Goal: Information Seeking & Learning: Check status

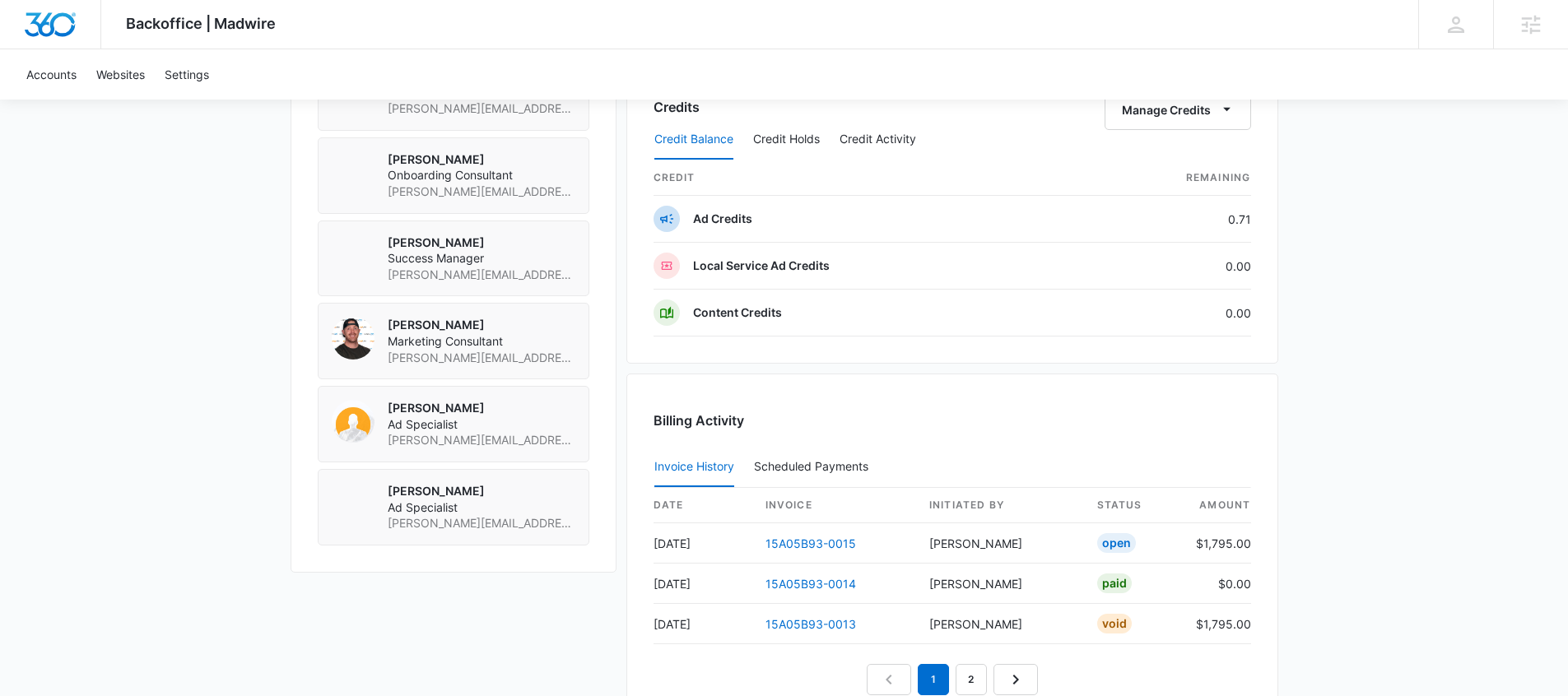
scroll to position [1618, 0]
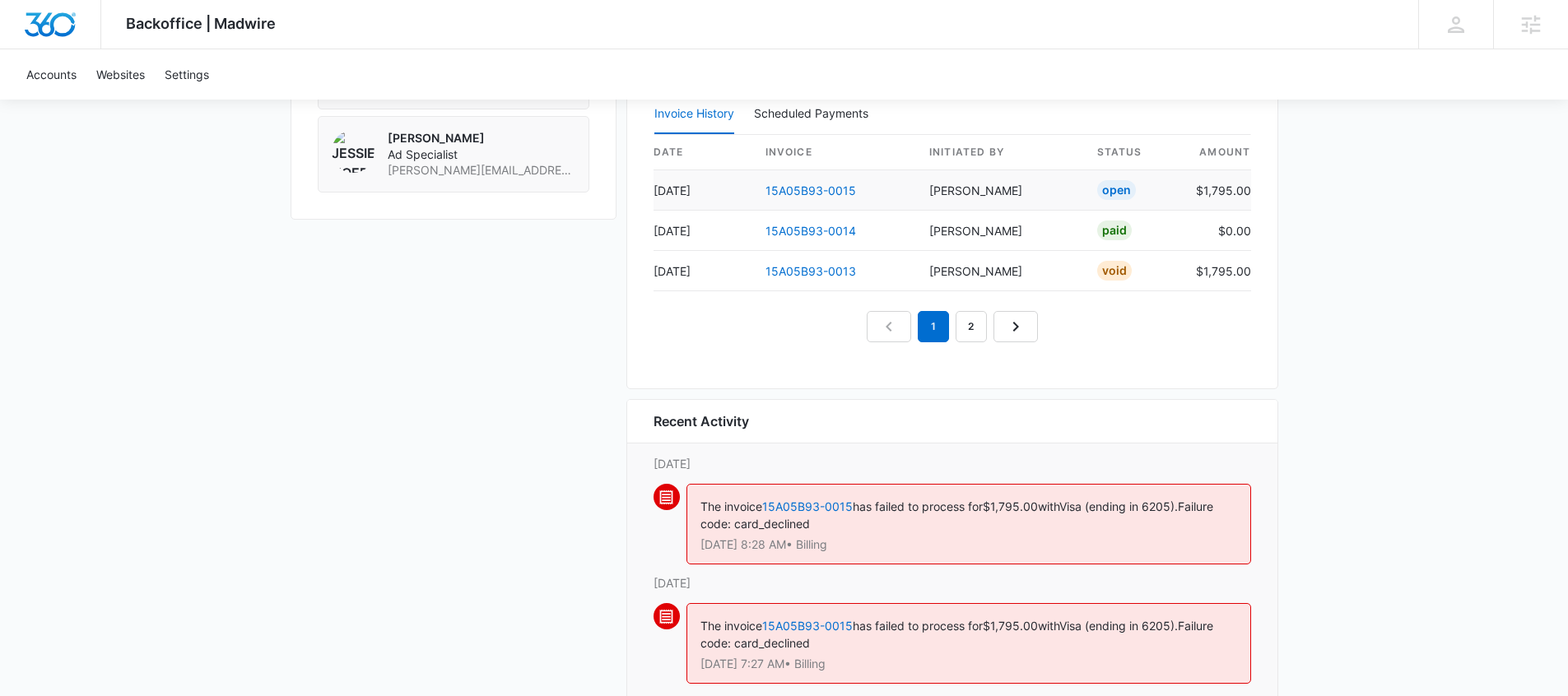
click at [845, 198] on td "15A05B93-0015" at bounding box center [835, 190] width 164 height 40
click at [824, 193] on link "15A05B93-0015" at bounding box center [811, 190] width 91 height 14
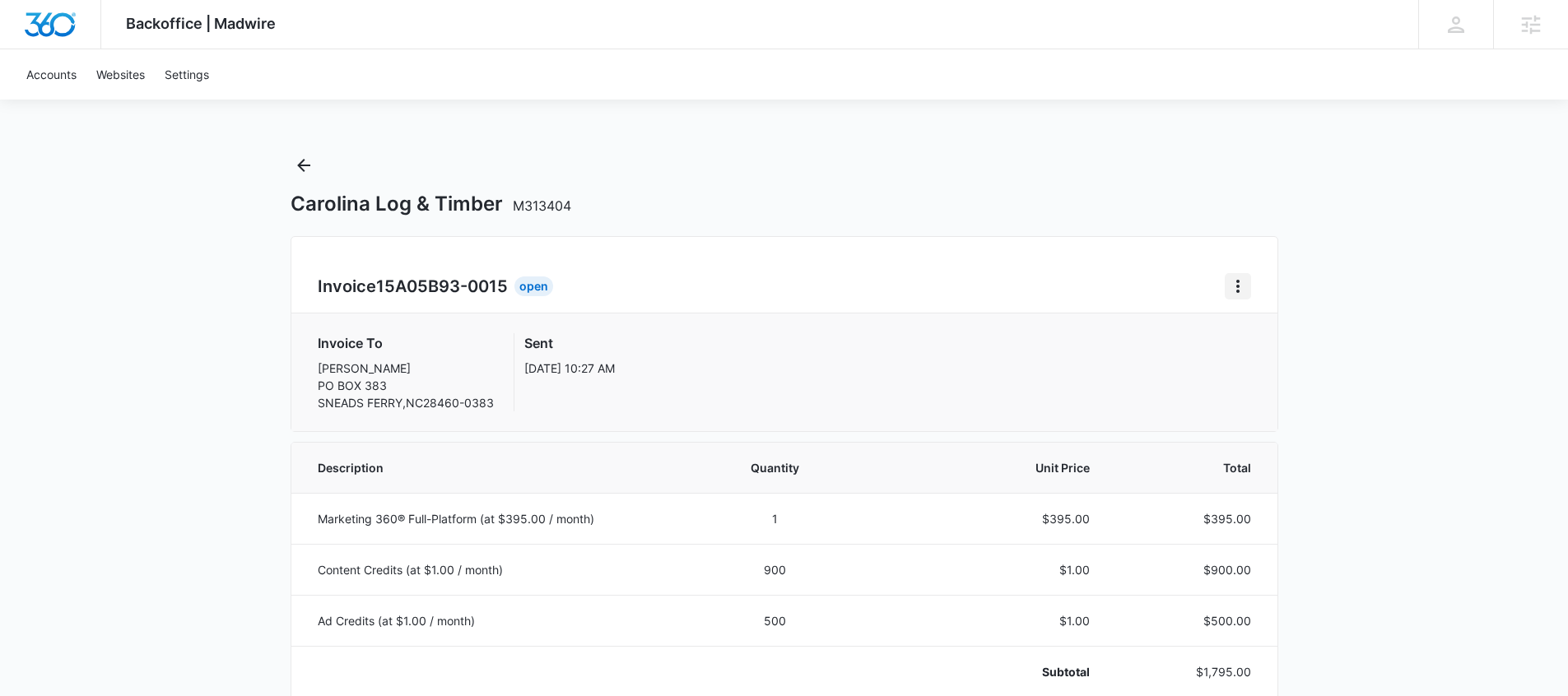
drag, startPoint x: 1222, startPoint y: 293, endPoint x: 1236, endPoint y: 292, distance: 14.0
click at [1228, 292] on div "Invoice 15A05B93-0015 Open" at bounding box center [784, 286] width 934 height 26
click at [1236, 292] on icon "Home" at bounding box center [1238, 286] width 20 height 20
click at [1277, 331] on link "Download Invoice" at bounding box center [1294, 332] width 96 height 14
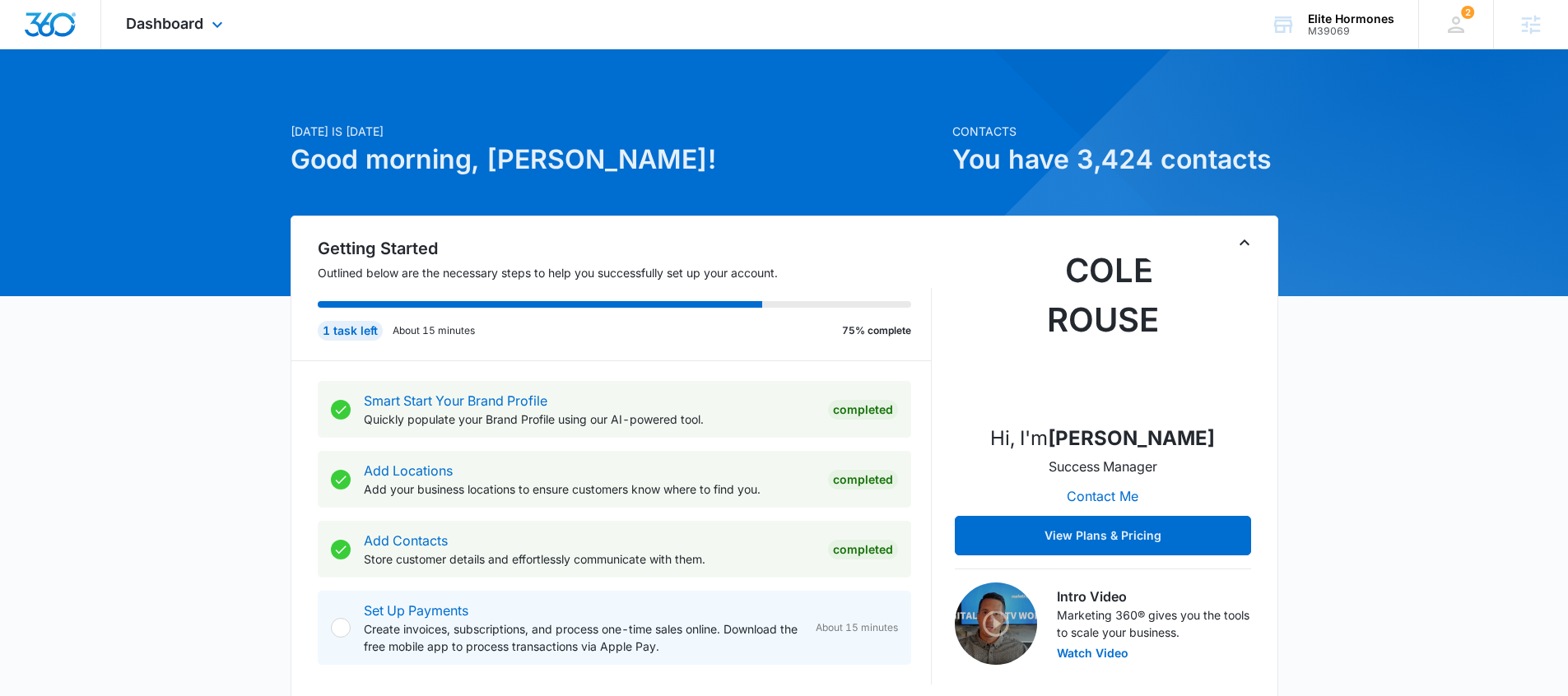
click at [233, 32] on div "Dashboard Apps Reputation Websites Forms CRM Email Social Shop Payments POS Con…" at bounding box center [177, 24] width 150 height 49
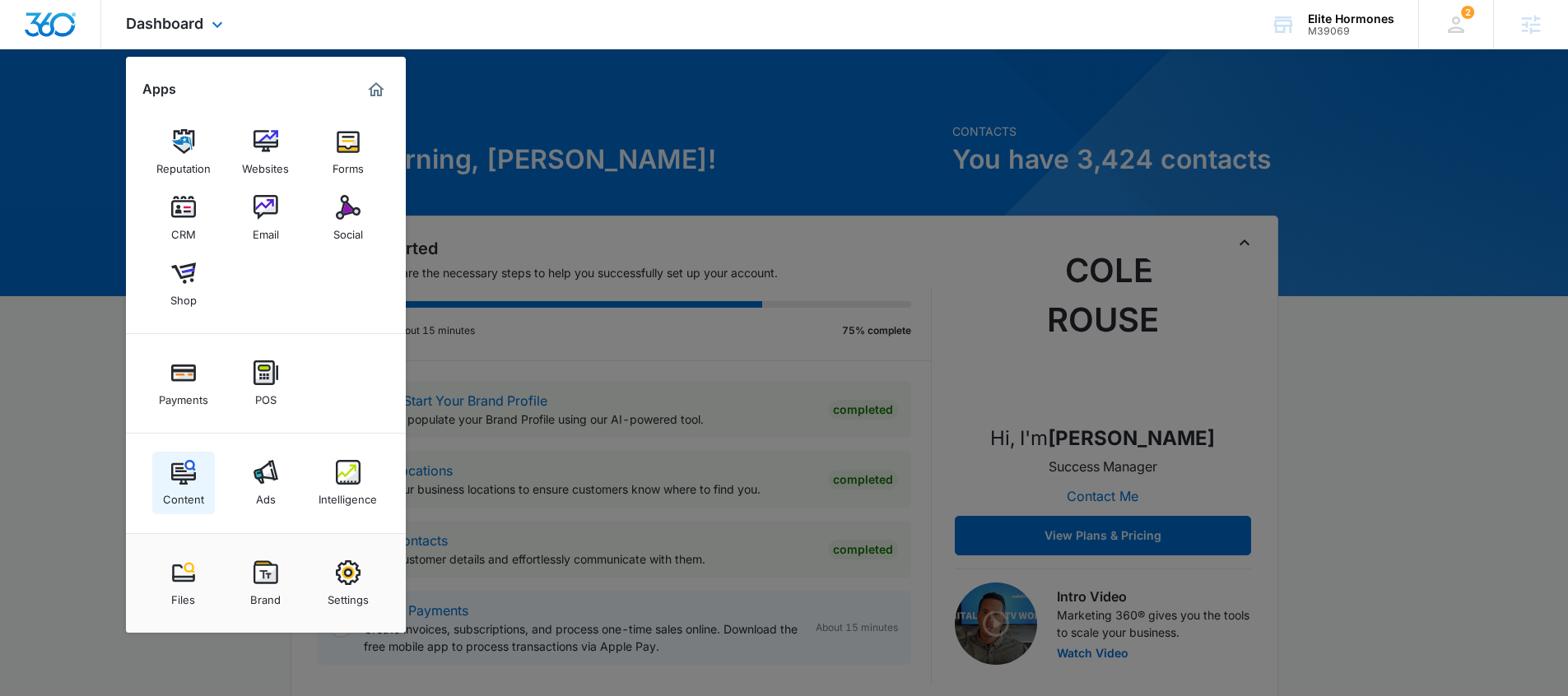
click at [187, 508] on link "Content" at bounding box center [183, 483] width 62 height 62
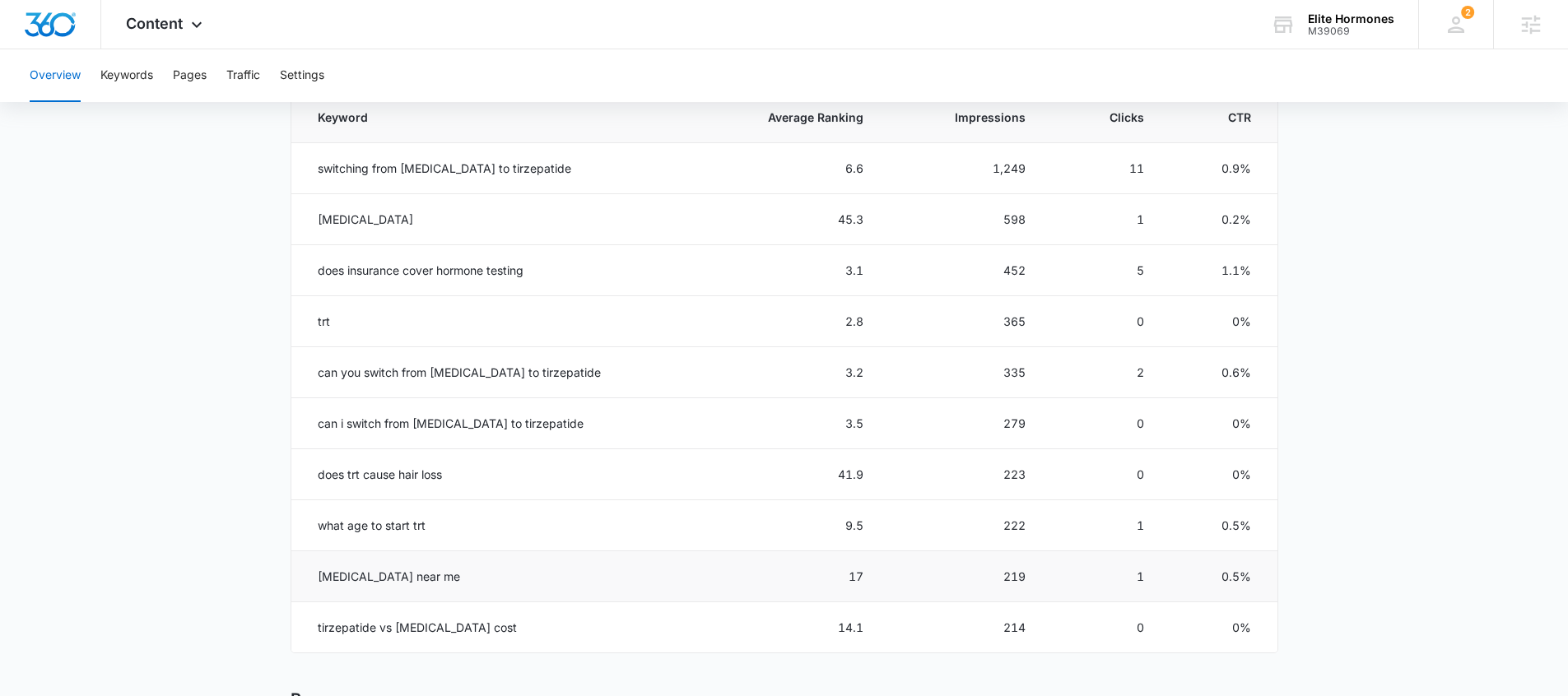
scroll to position [754, 0]
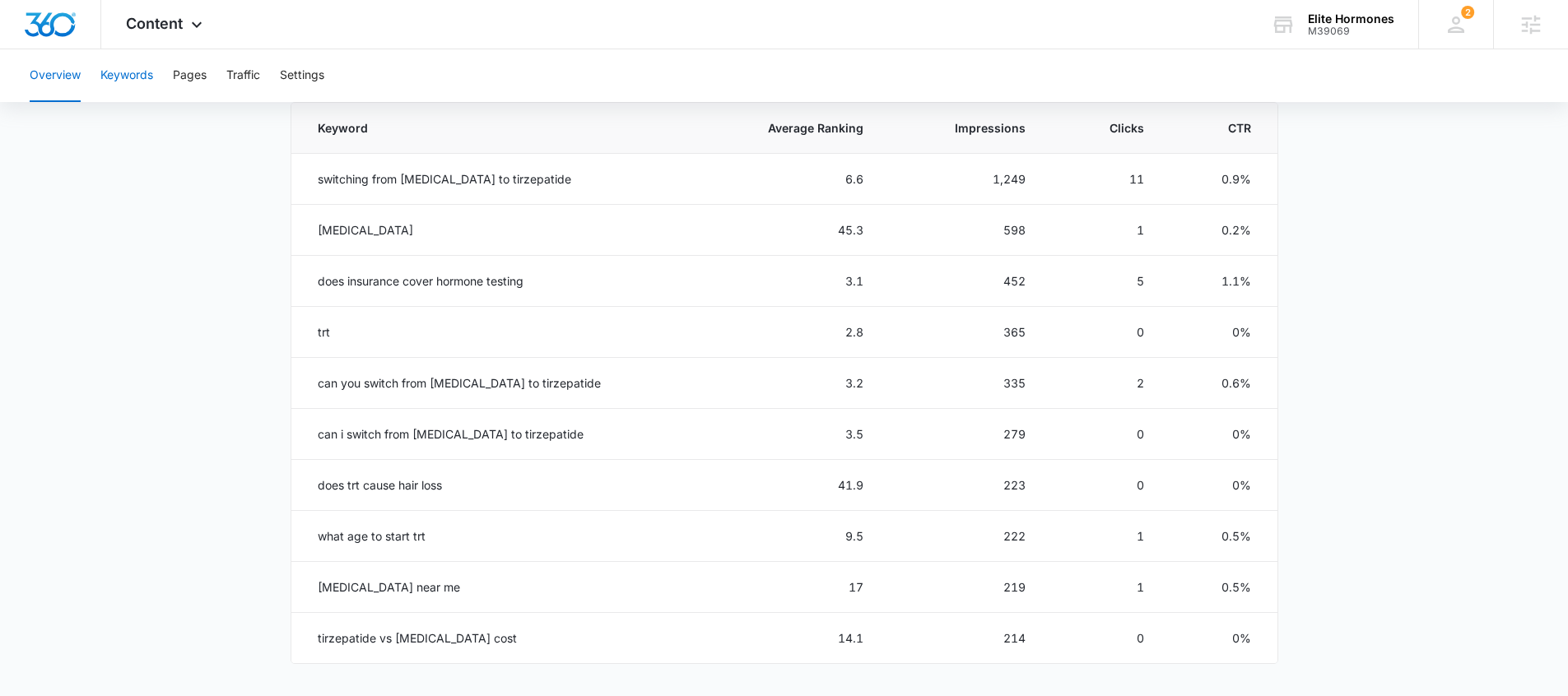
click at [125, 74] on button "Keywords" at bounding box center [127, 76] width 53 height 53
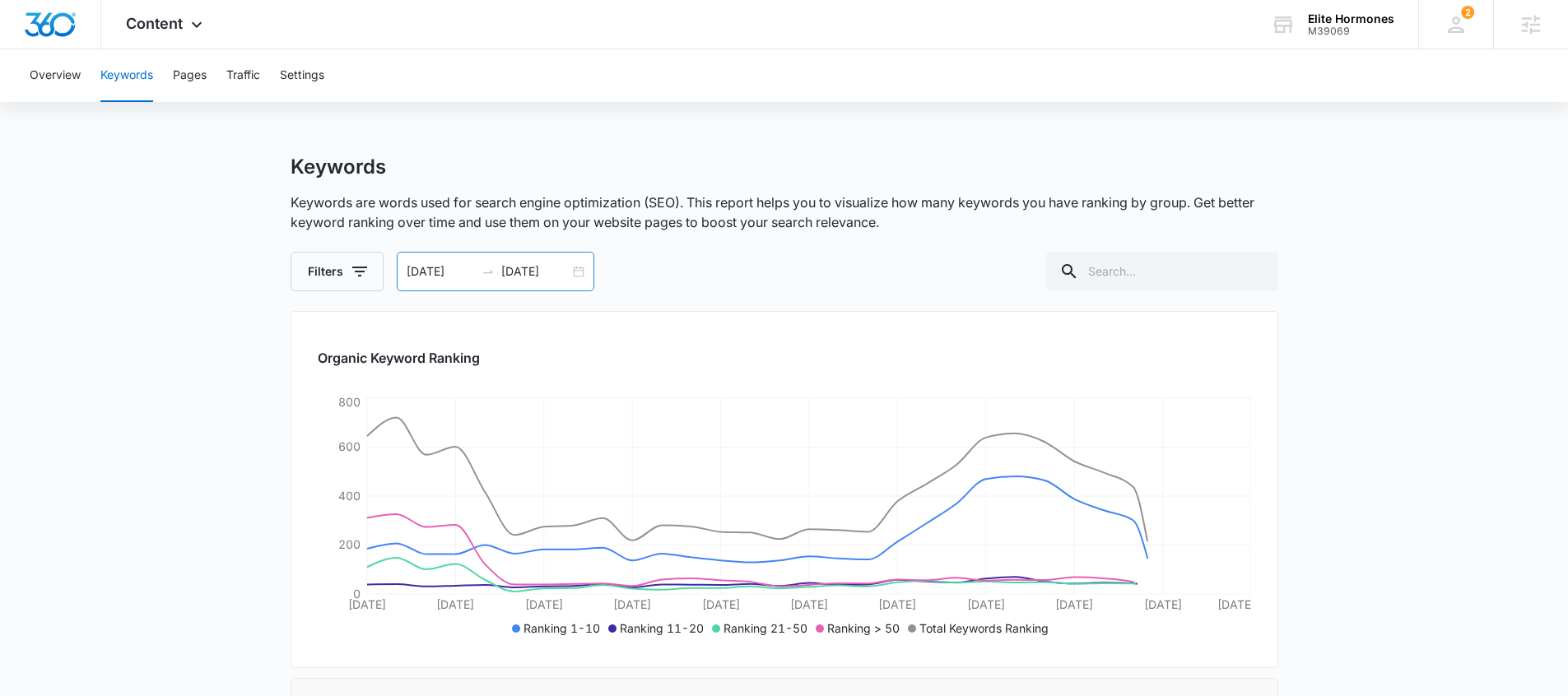
click at [420, 278] on input "09/08/2025" at bounding box center [441, 271] width 68 height 18
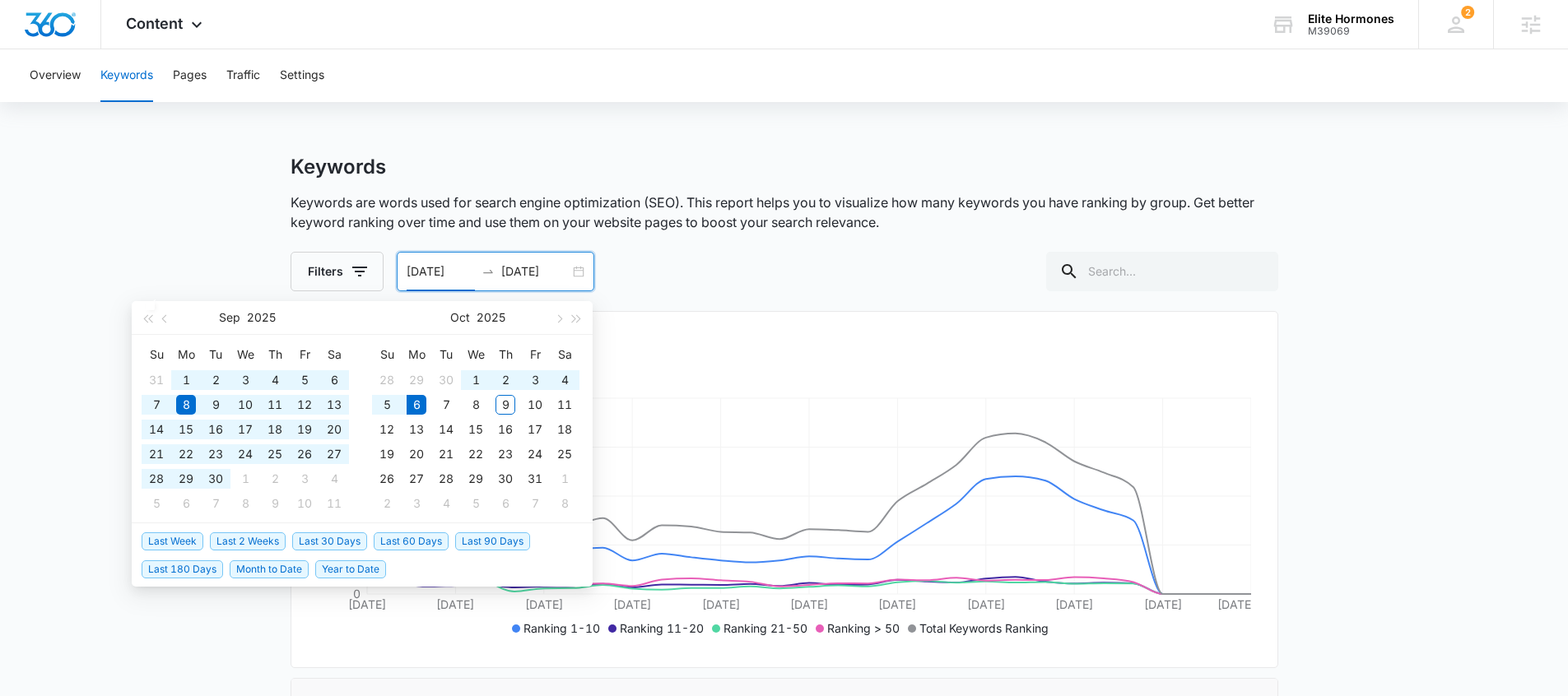
click at [370, 570] on span "Year to Date" at bounding box center [350, 569] width 71 height 18
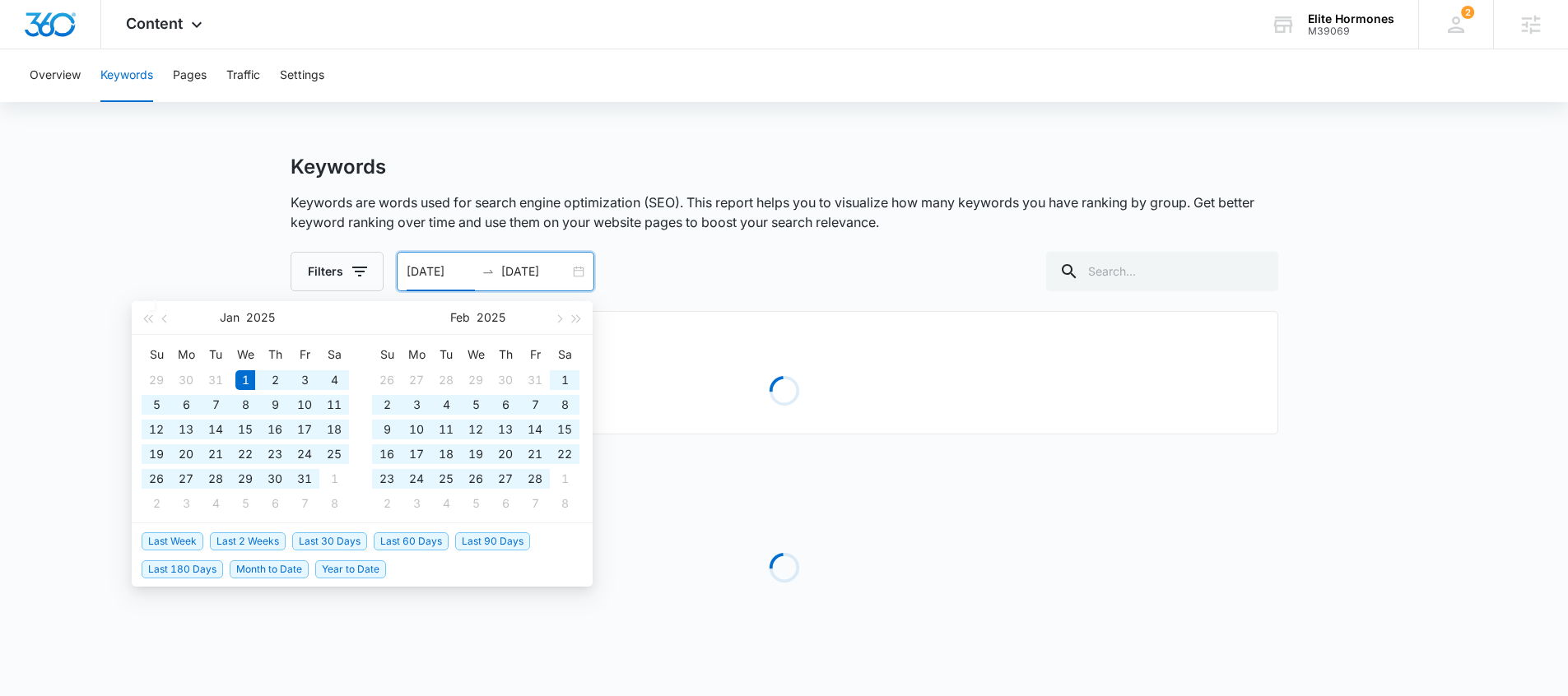
type input "01/01/2025"
type input "10/06/2025"
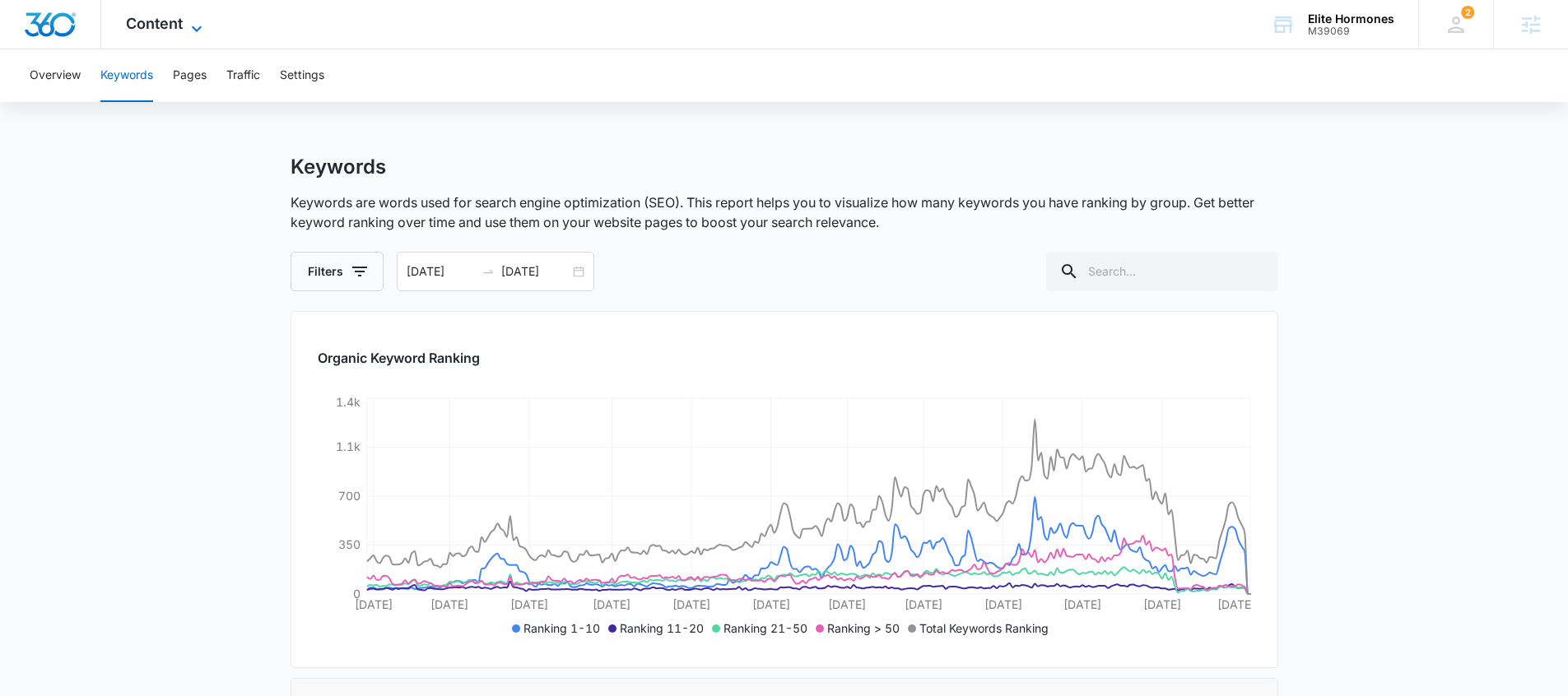
click at [174, 15] on span "Content" at bounding box center [154, 23] width 56 height 17
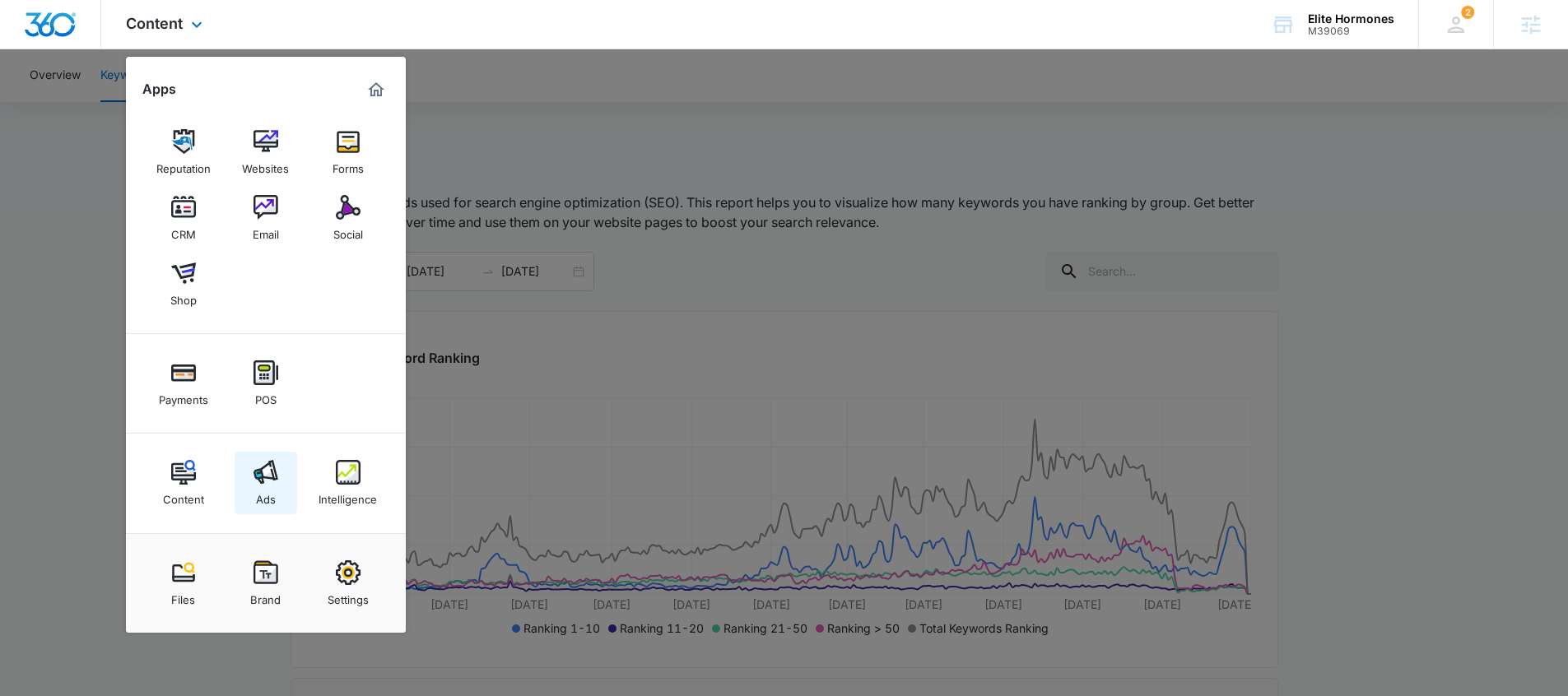
drag, startPoint x: 285, startPoint y: 475, endPoint x: 285, endPoint y: 488, distance: 13.0
drag, startPoint x: 555, startPoint y: 249, endPoint x: 525, endPoint y: 260, distance: 32.0
click at [556, 248] on div at bounding box center [784, 348] width 1568 height 696
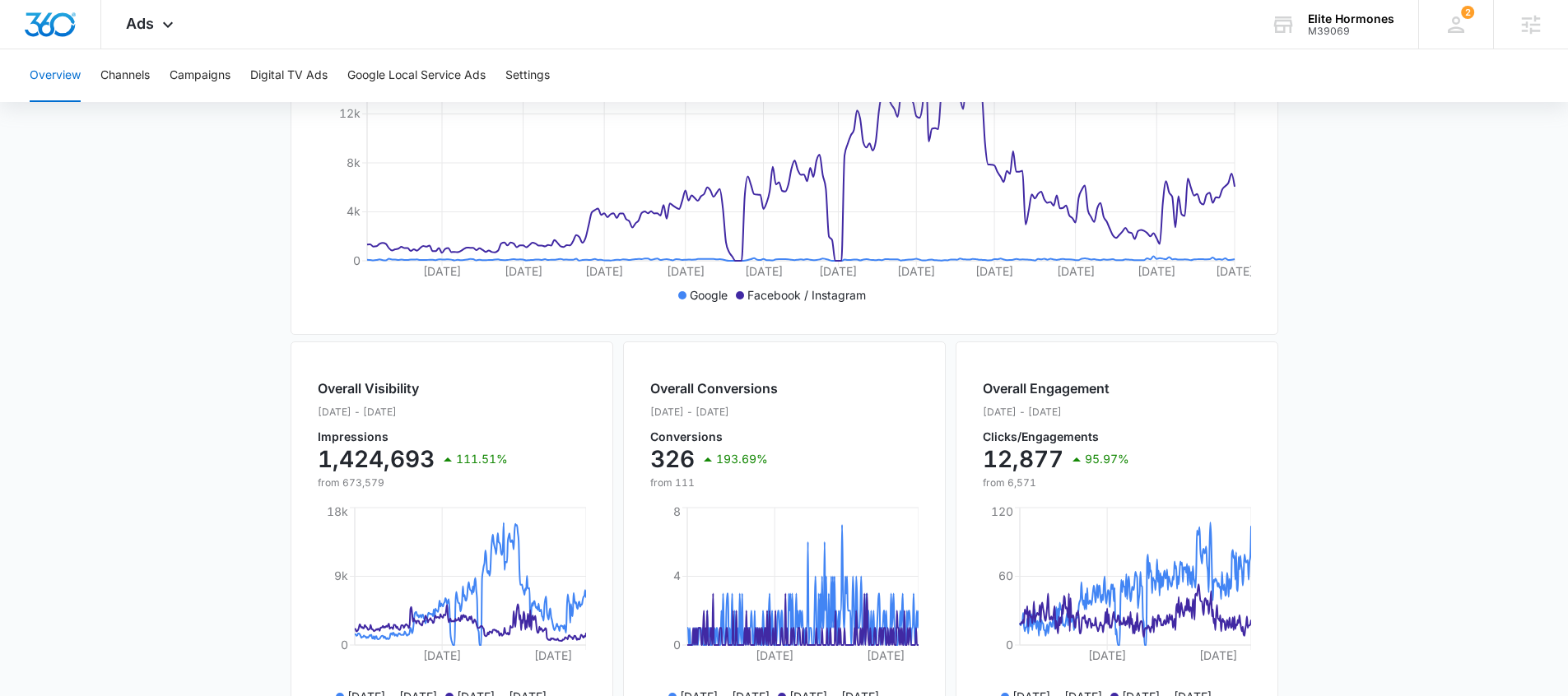
scroll to position [469, 0]
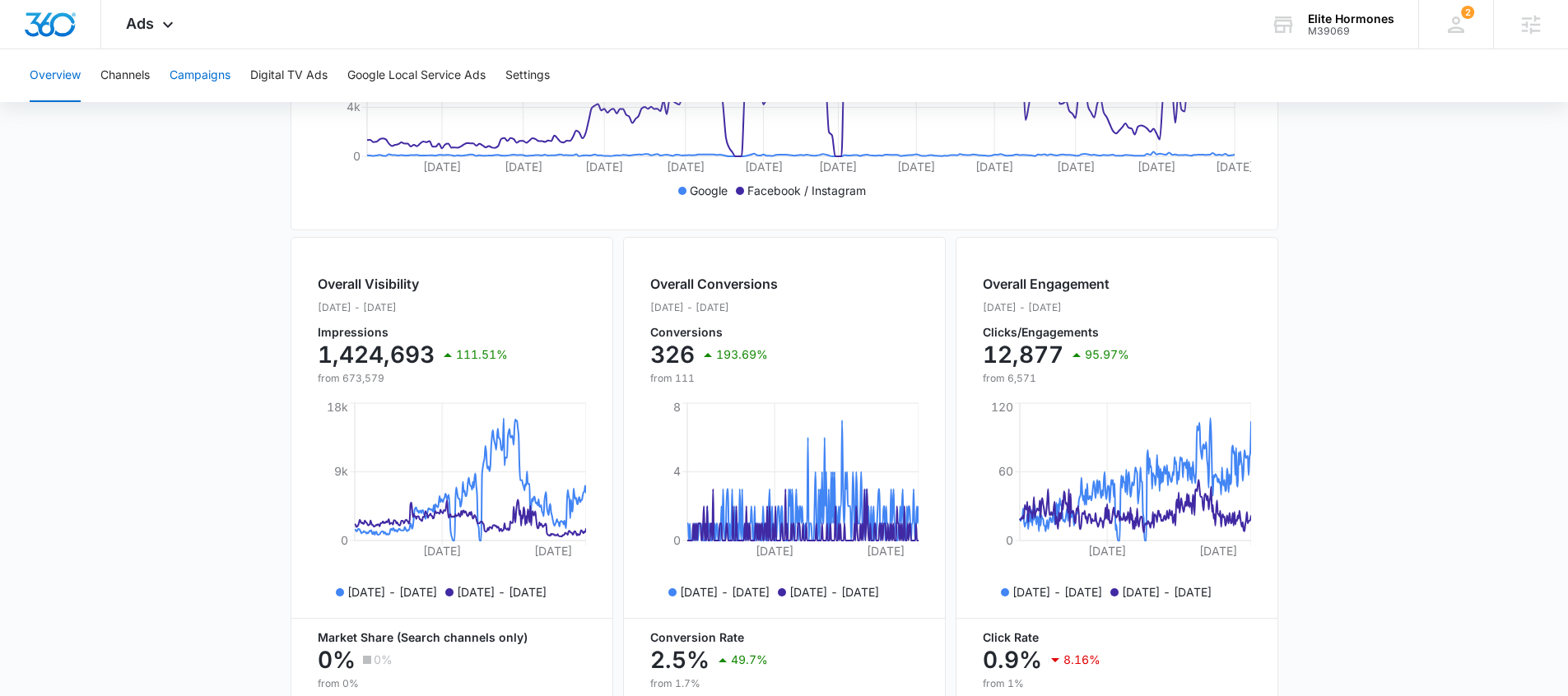
click at [214, 63] on button "Campaigns" at bounding box center [199, 76] width 61 height 53
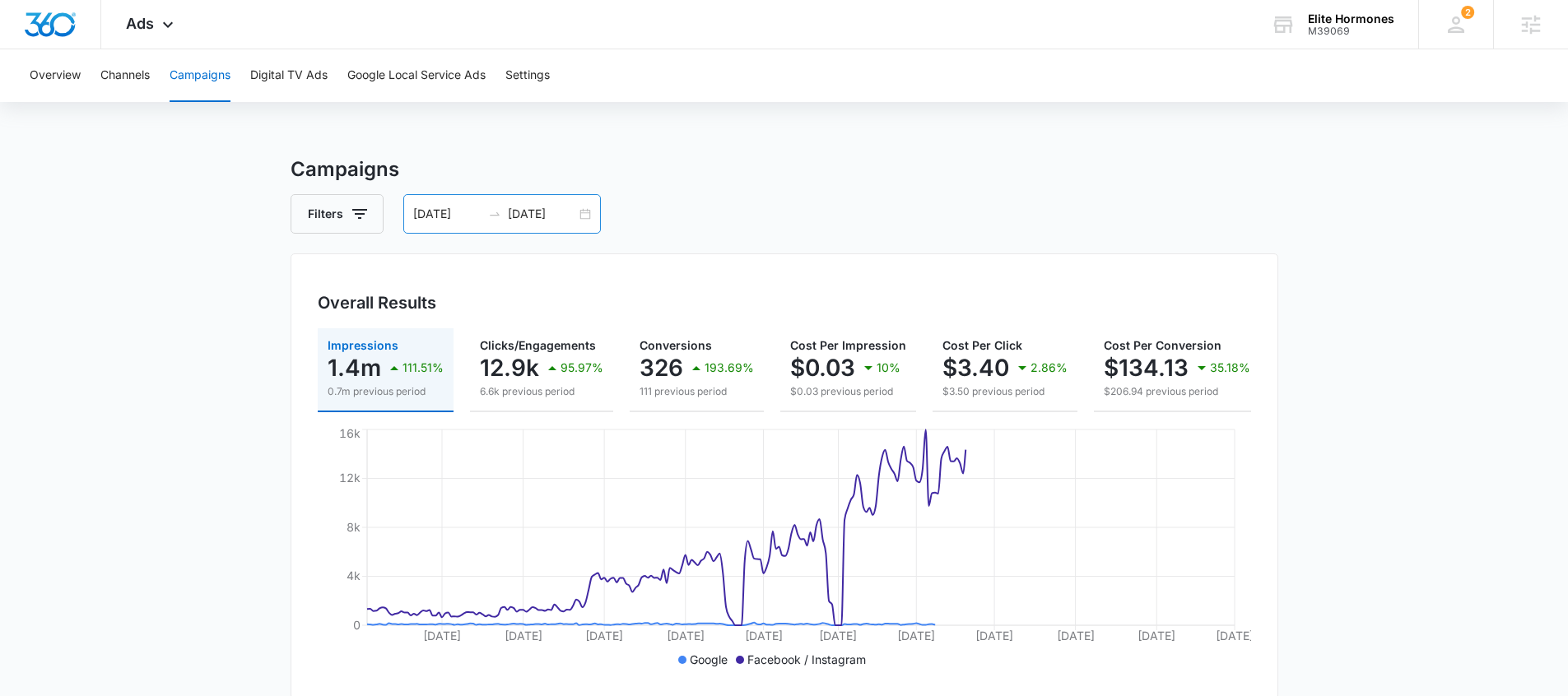
drag, startPoint x: 490, startPoint y: 211, endPoint x: 485, endPoint y: 225, distance: 14.9
click at [490, 213] on icon "swap-right" at bounding box center [494, 213] width 13 height 13
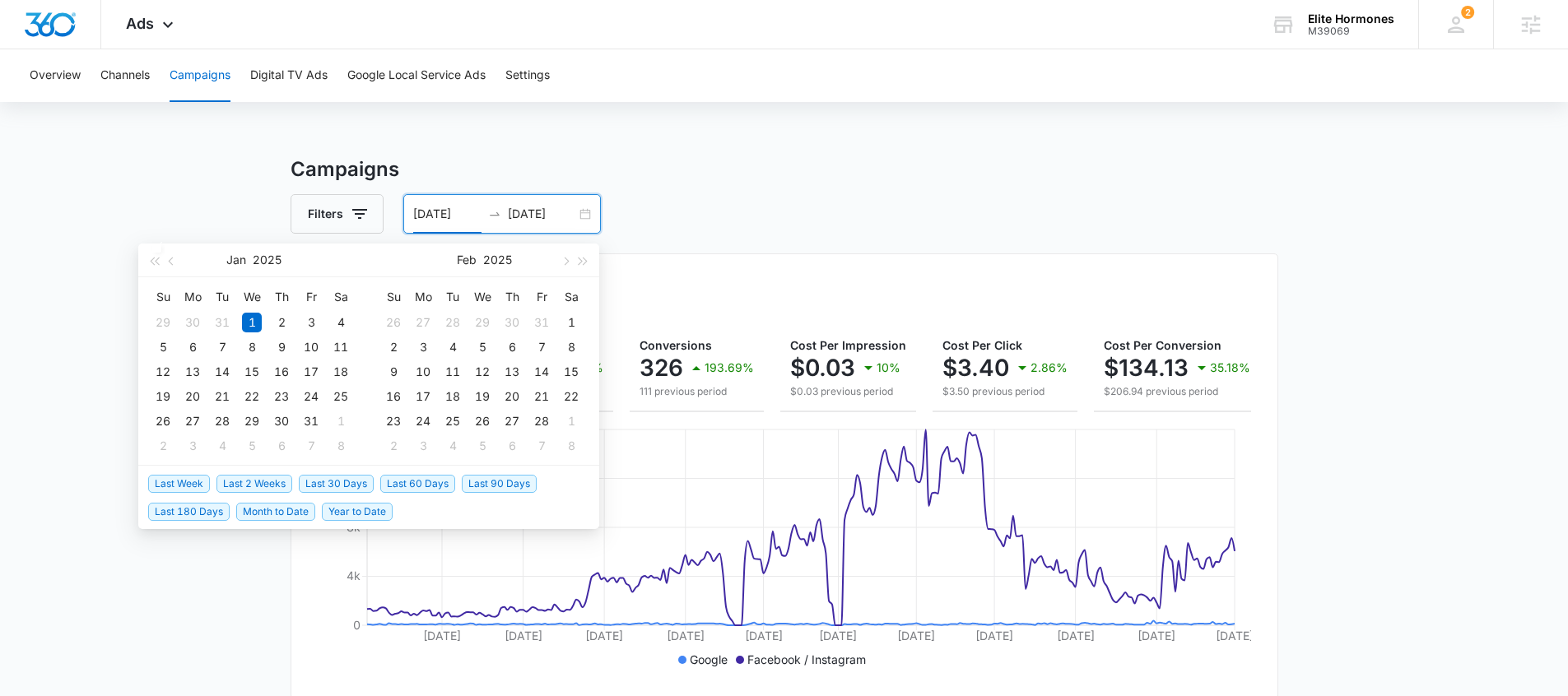
click at [346, 488] on span "Last 30 Days" at bounding box center [337, 483] width 75 height 18
type input "09/09/2025"
type input "10/09/2025"
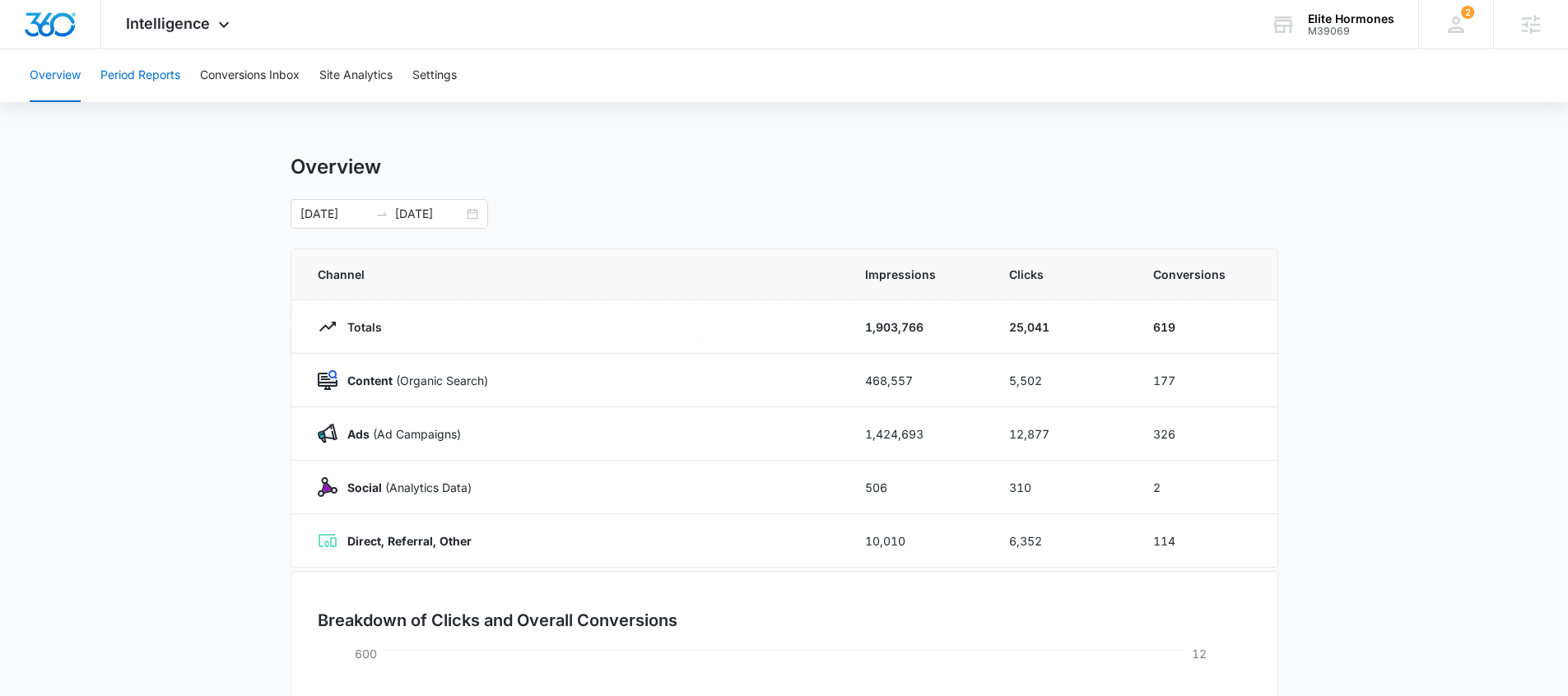
click at [155, 87] on button "Period Reports" at bounding box center [140, 76] width 79 height 53
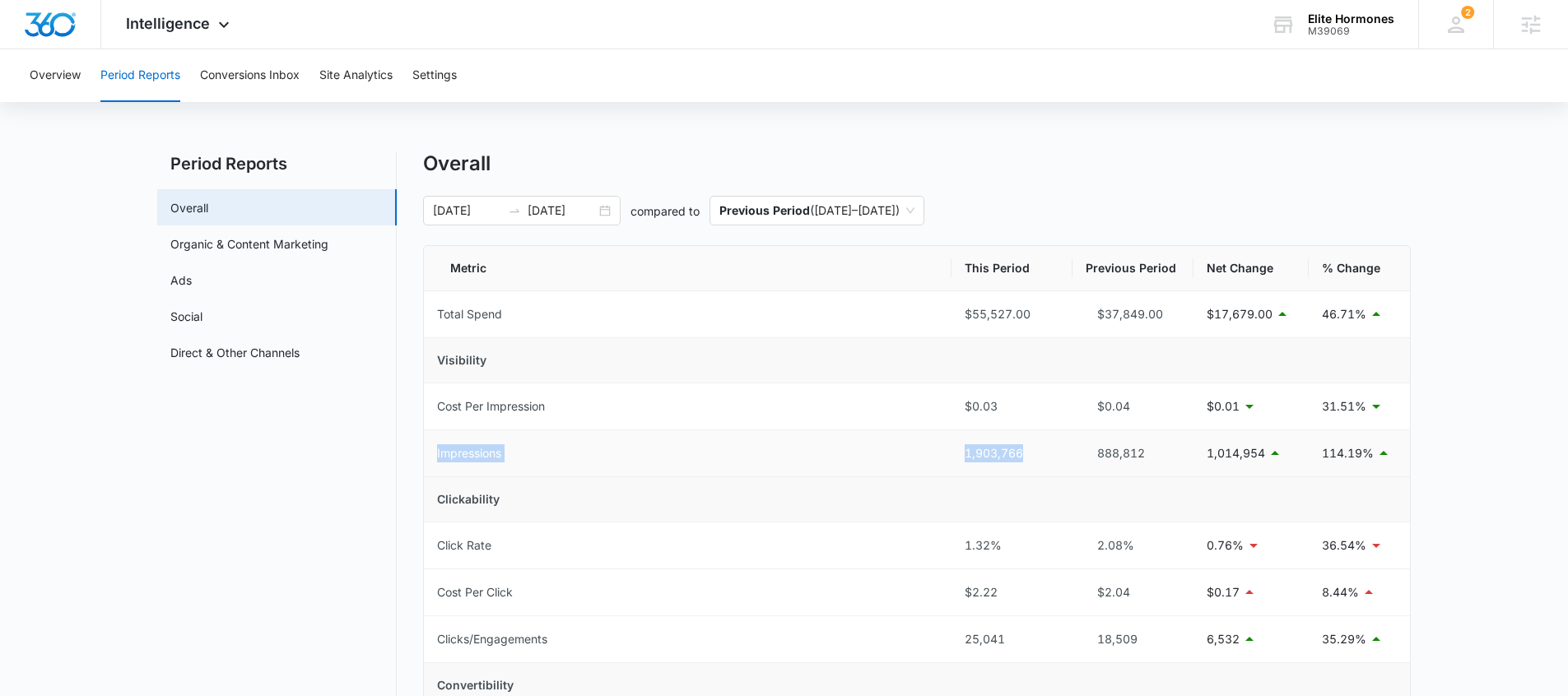
drag, startPoint x: 953, startPoint y: 446, endPoint x: 1052, endPoint y: 456, distance: 99.5
click at [1053, 452] on tr "Impressions 1,903,766 888,812 1,014,954 114.19%" at bounding box center [917, 453] width 986 height 47
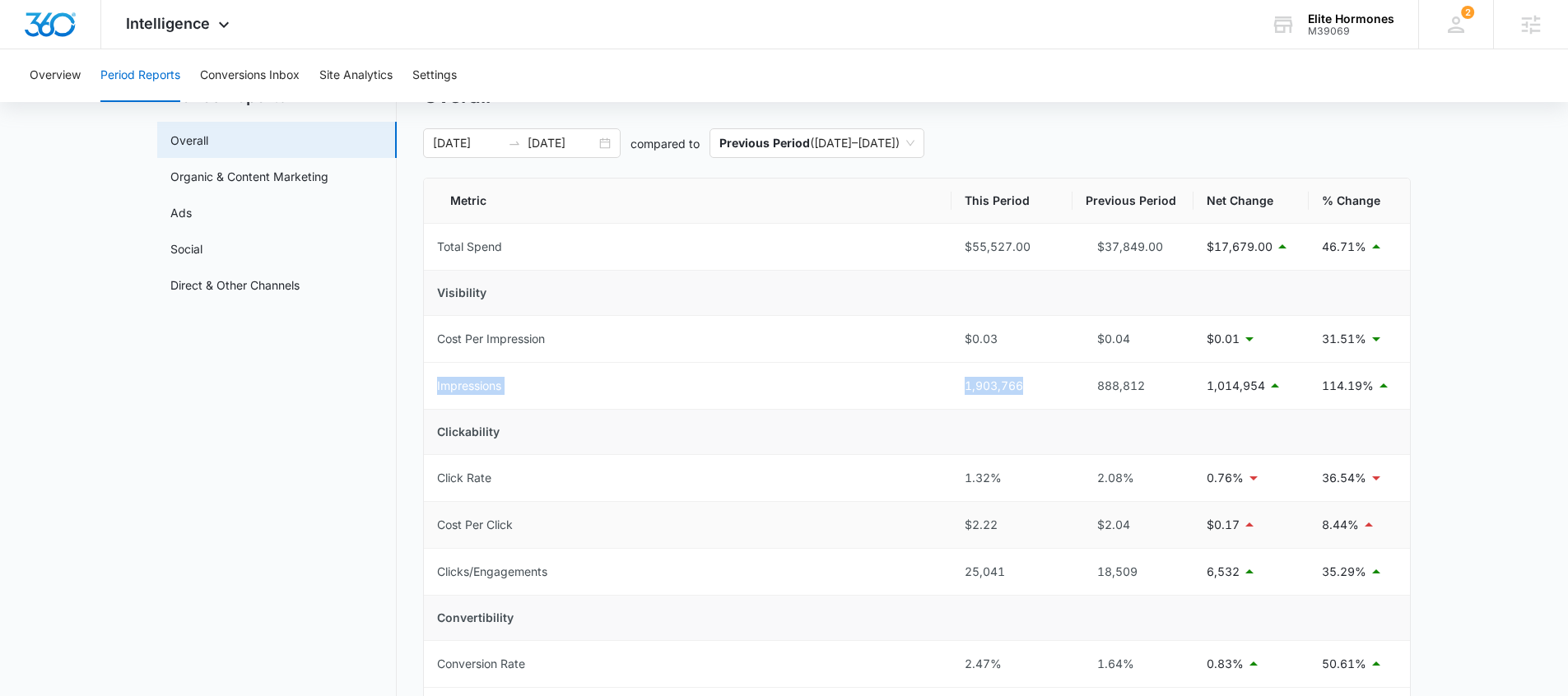
scroll to position [148, 0]
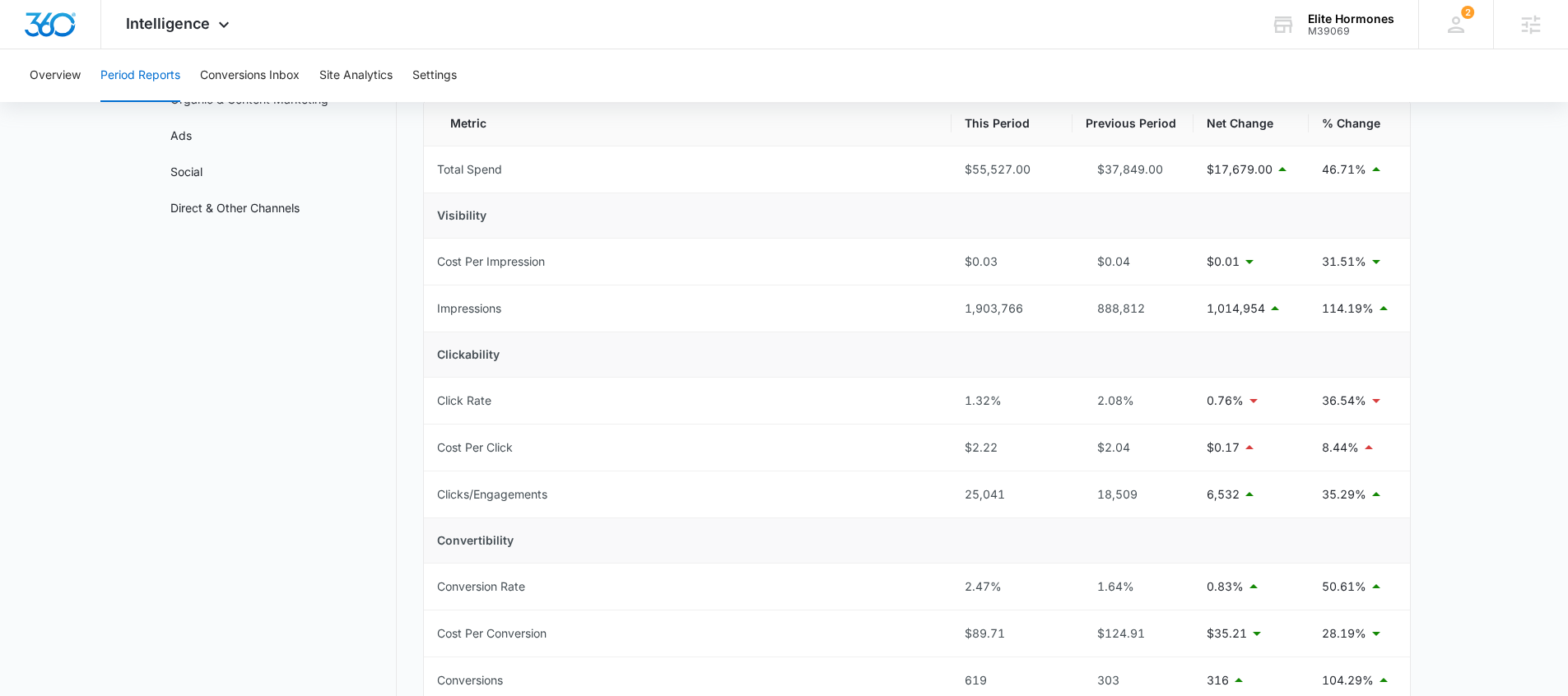
click at [964, 348] on td "Clickability" at bounding box center [917, 354] width 986 height 45
drag, startPoint x: 981, startPoint y: 498, endPoint x: 1007, endPoint y: 496, distance: 26.1
click at [1007, 496] on tr "Clicks/Engagements 25,041 18,509 6,532 35.29%" at bounding box center [917, 494] width 986 height 47
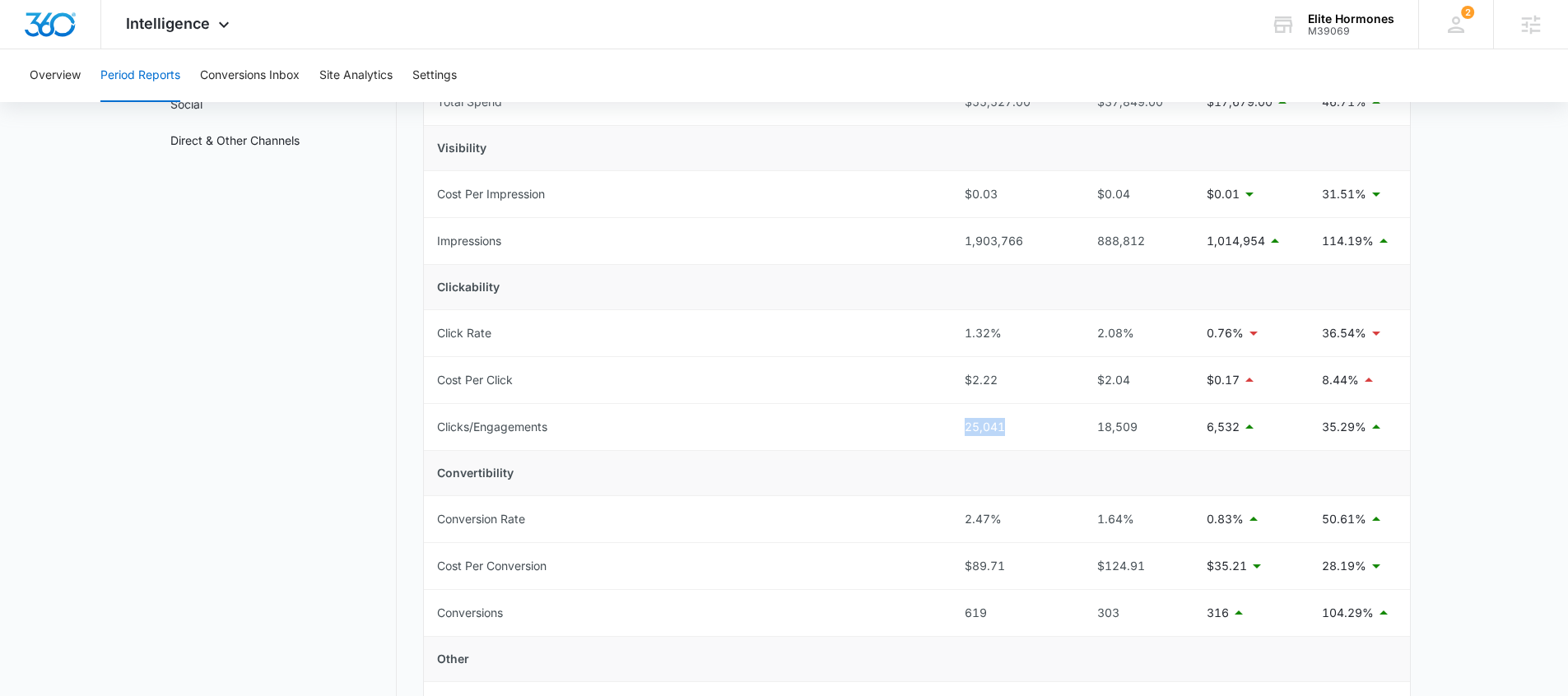
scroll to position [310, 0]
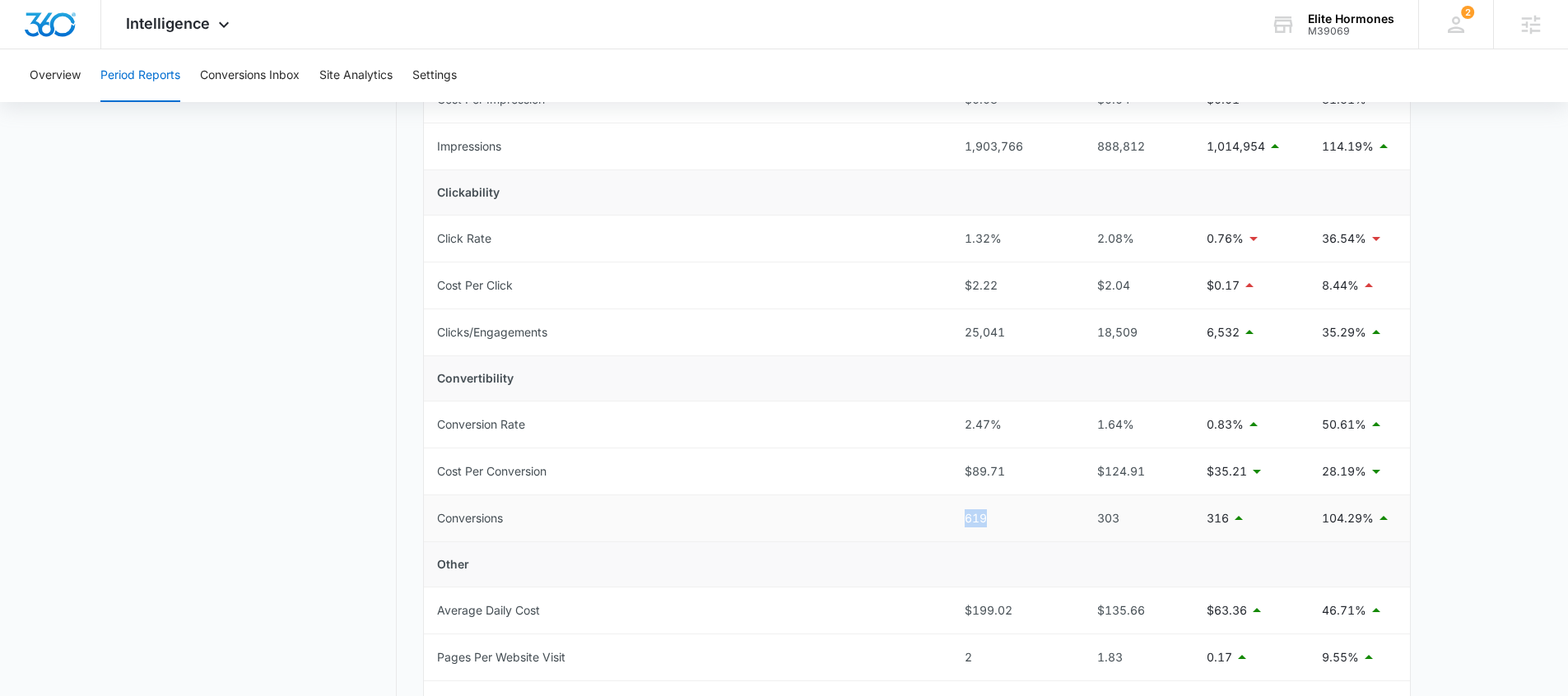
drag, startPoint x: 947, startPoint y: 528, endPoint x: 1029, endPoint y: 530, distance: 82.0
click at [1029, 530] on tr "Conversions 619 303 316 104.29%" at bounding box center [917, 518] width 986 height 47
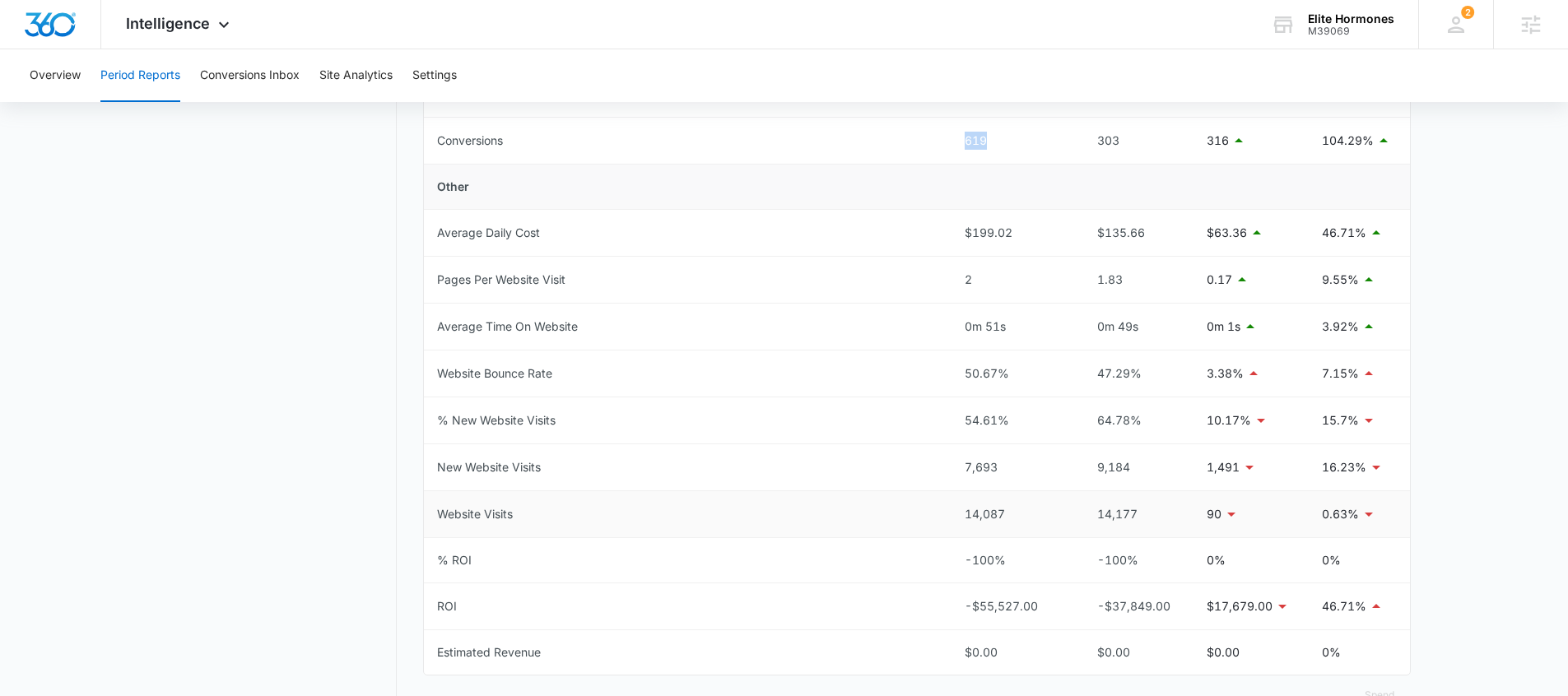
scroll to position [688, 0]
drag, startPoint x: 954, startPoint y: 467, endPoint x: 1012, endPoint y: 480, distance: 59.4
click at [995, 467] on td "7,693" at bounding box center [1013, 466] width 121 height 47
drag, startPoint x: 1031, startPoint y: 503, endPoint x: 962, endPoint y: 504, distance: 69.0
click at [962, 504] on td "14,087" at bounding box center [1013, 513] width 121 height 47
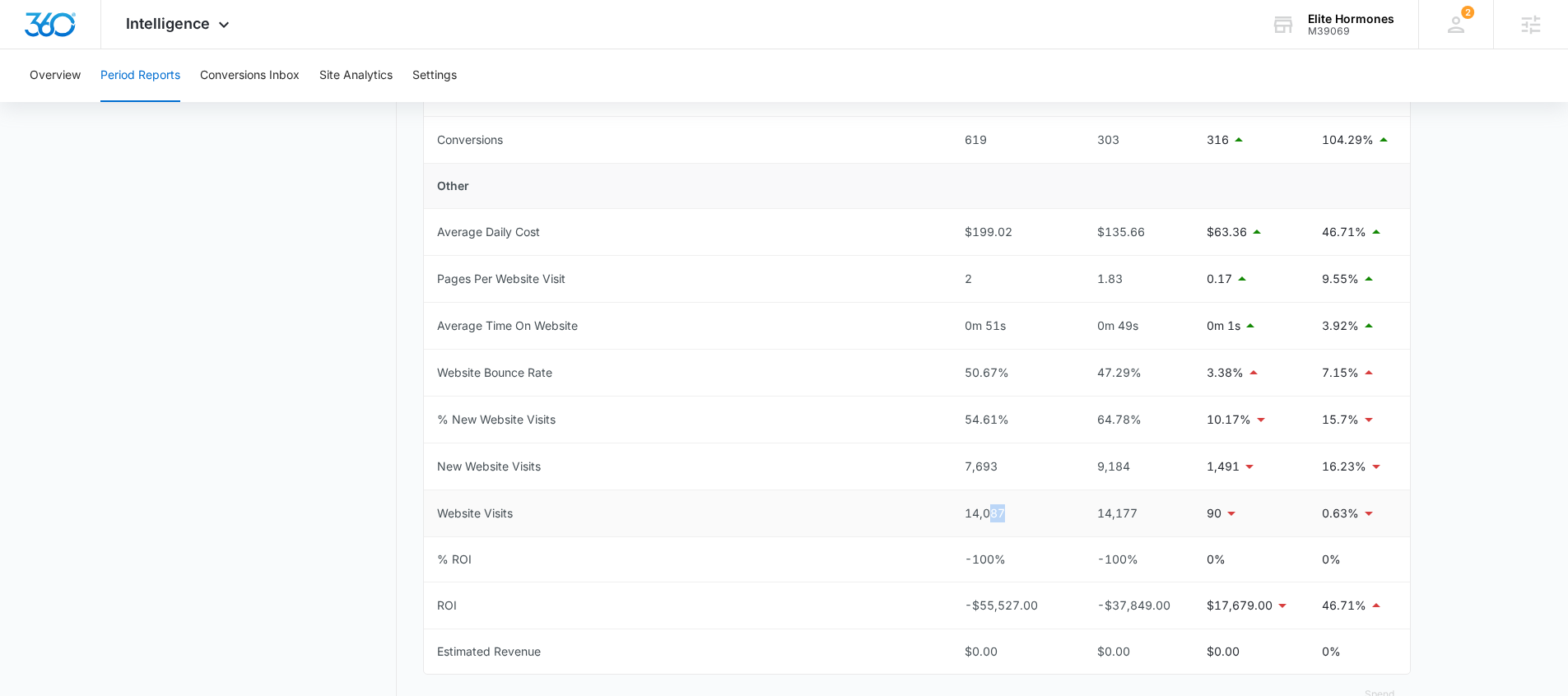
drag, startPoint x: 1031, startPoint y: 510, endPoint x: 987, endPoint y: 515, distance: 44.3
click at [989, 514] on div "14,087" at bounding box center [1012, 513] width 95 height 18
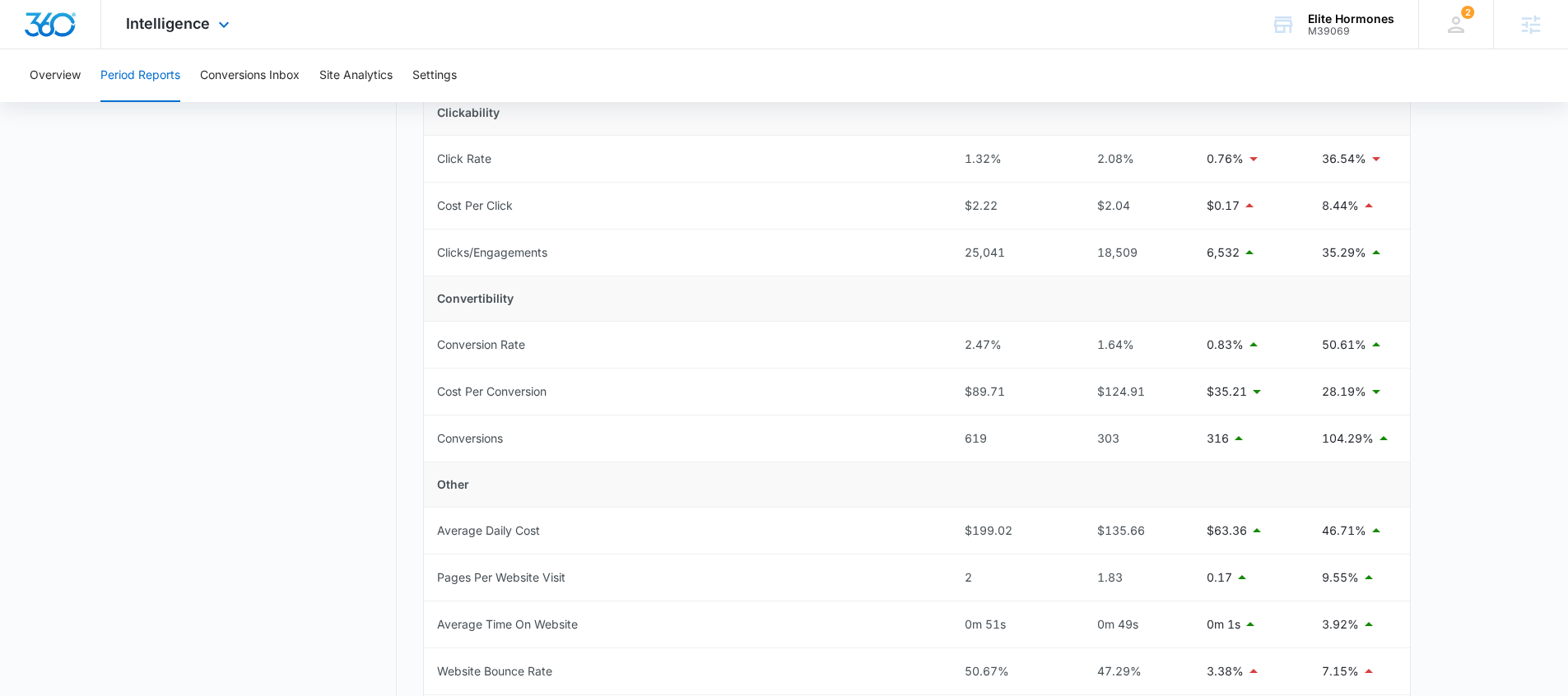
scroll to position [0, 0]
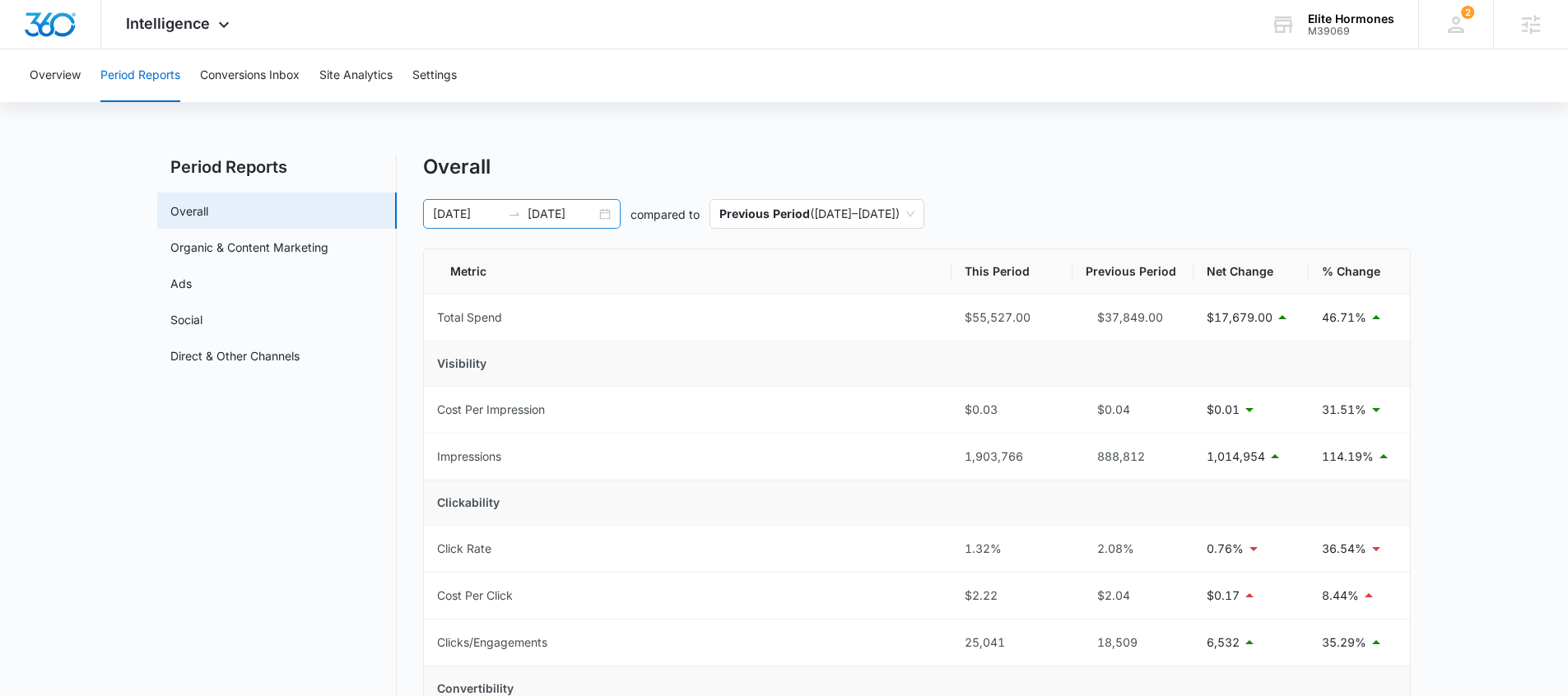
click at [526, 210] on div at bounding box center [514, 213] width 26 height 13
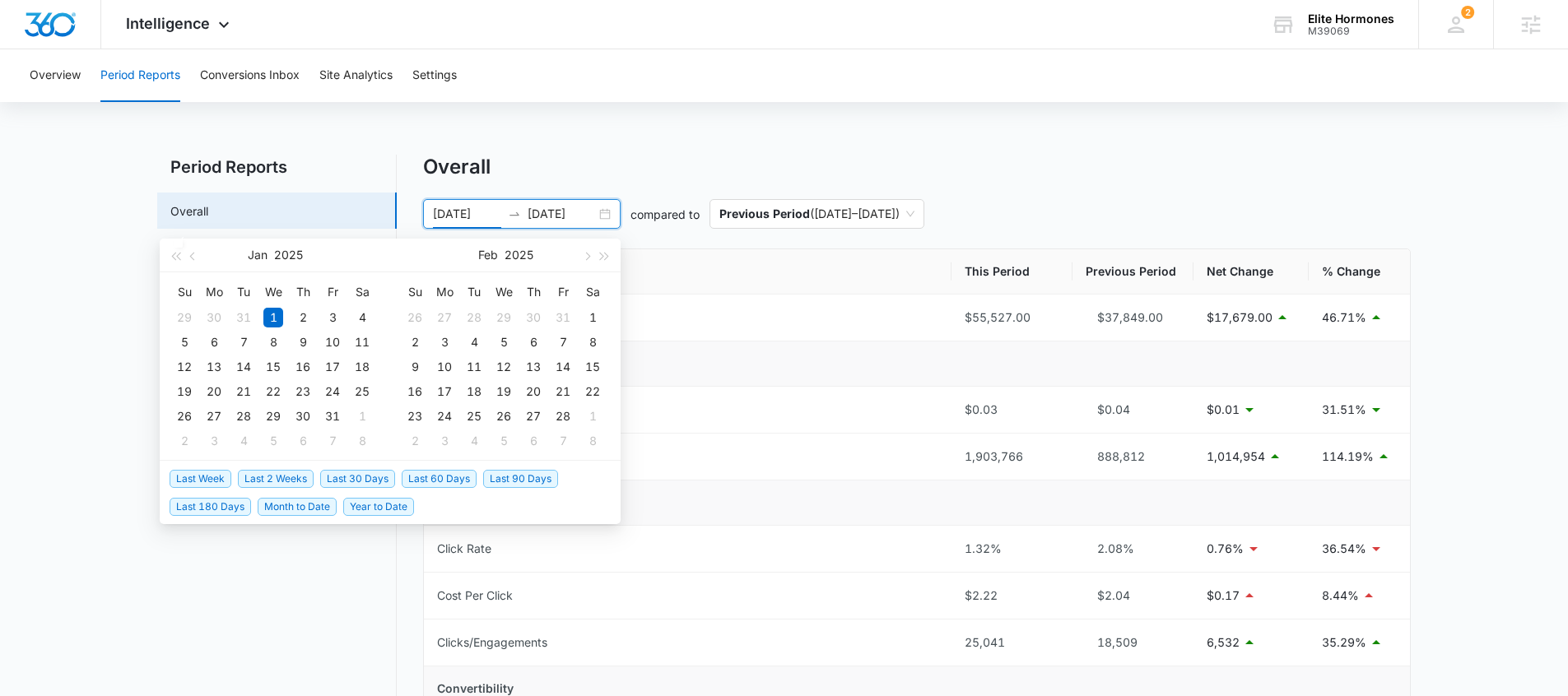
click at [379, 481] on span "Last 30 Days" at bounding box center [358, 478] width 75 height 18
type input "09/08/2025"
type input "10/08/2025"
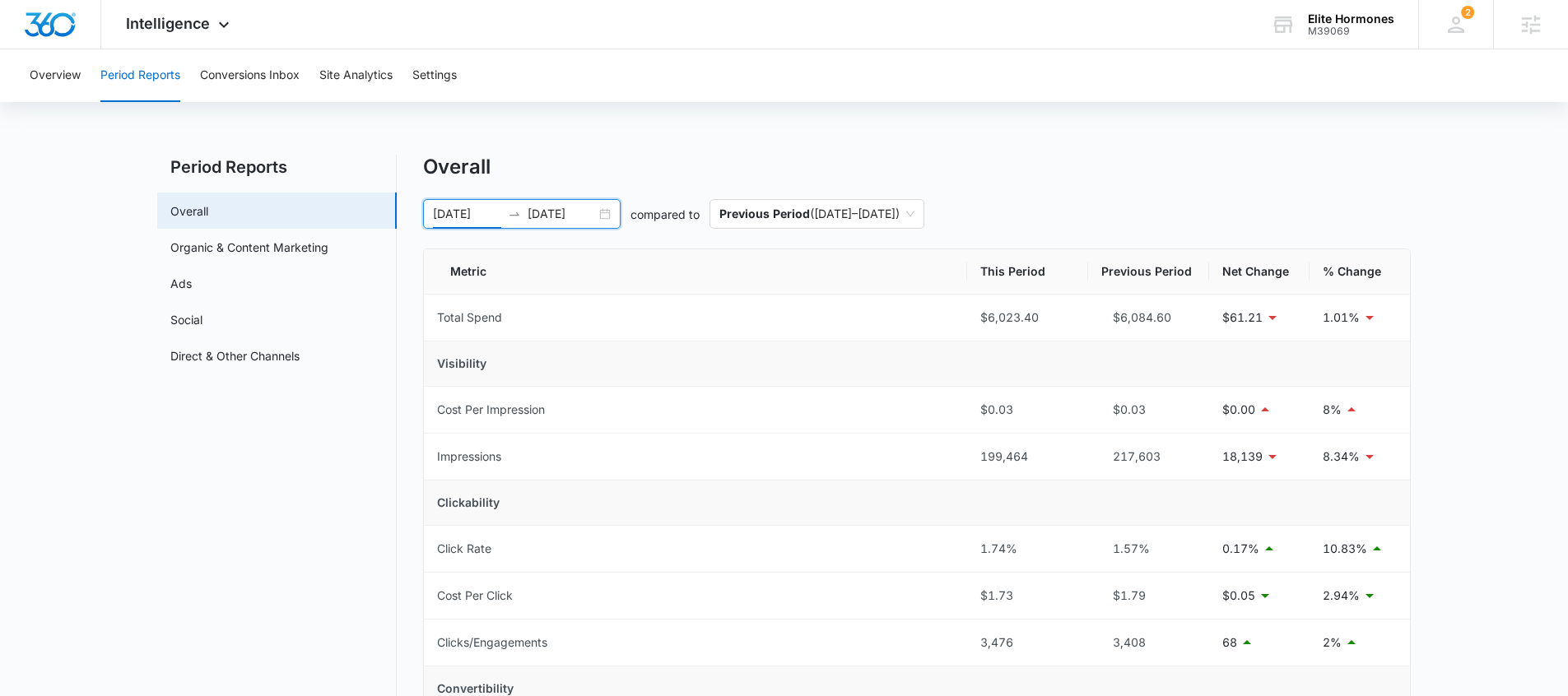
click at [259, 80] on button "Conversions Inbox" at bounding box center [250, 76] width 100 height 53
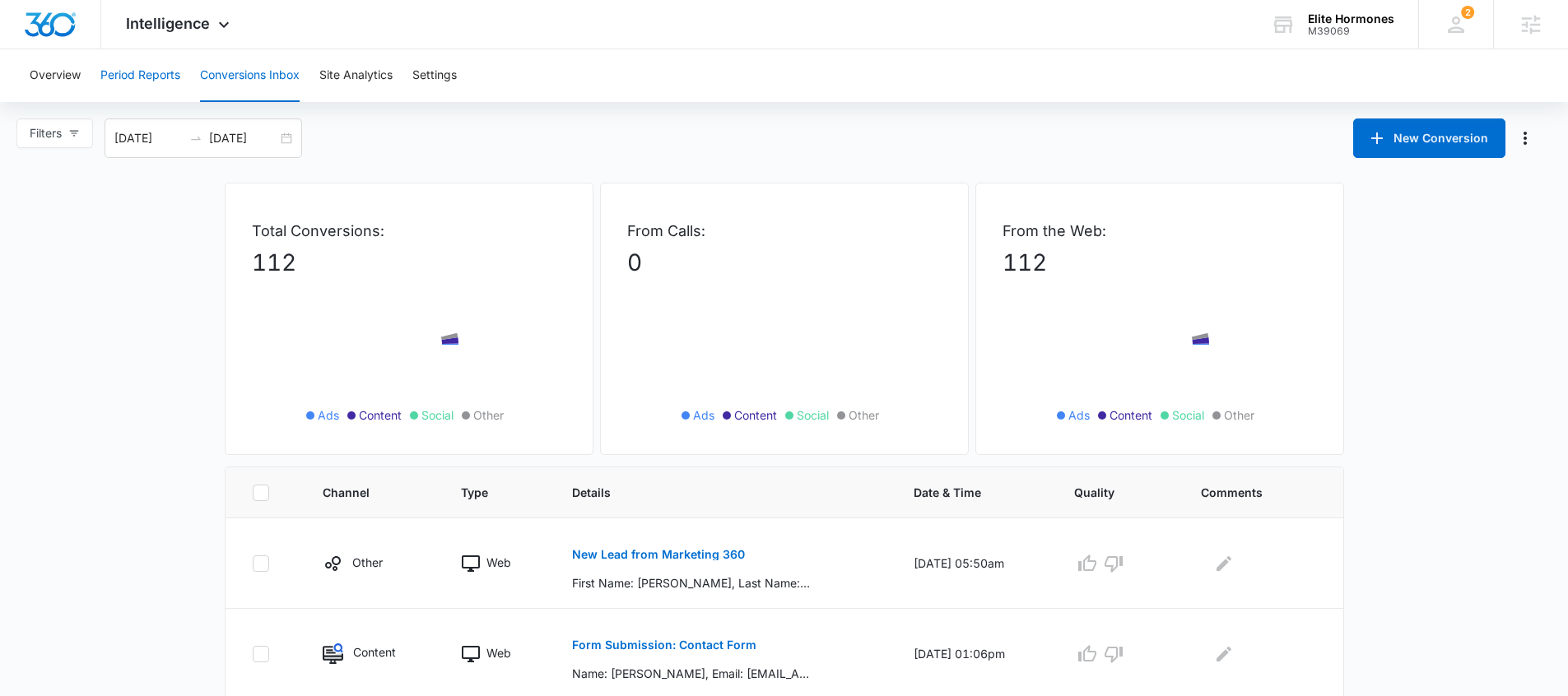
click at [166, 76] on button "Period Reports" at bounding box center [140, 76] width 79 height 53
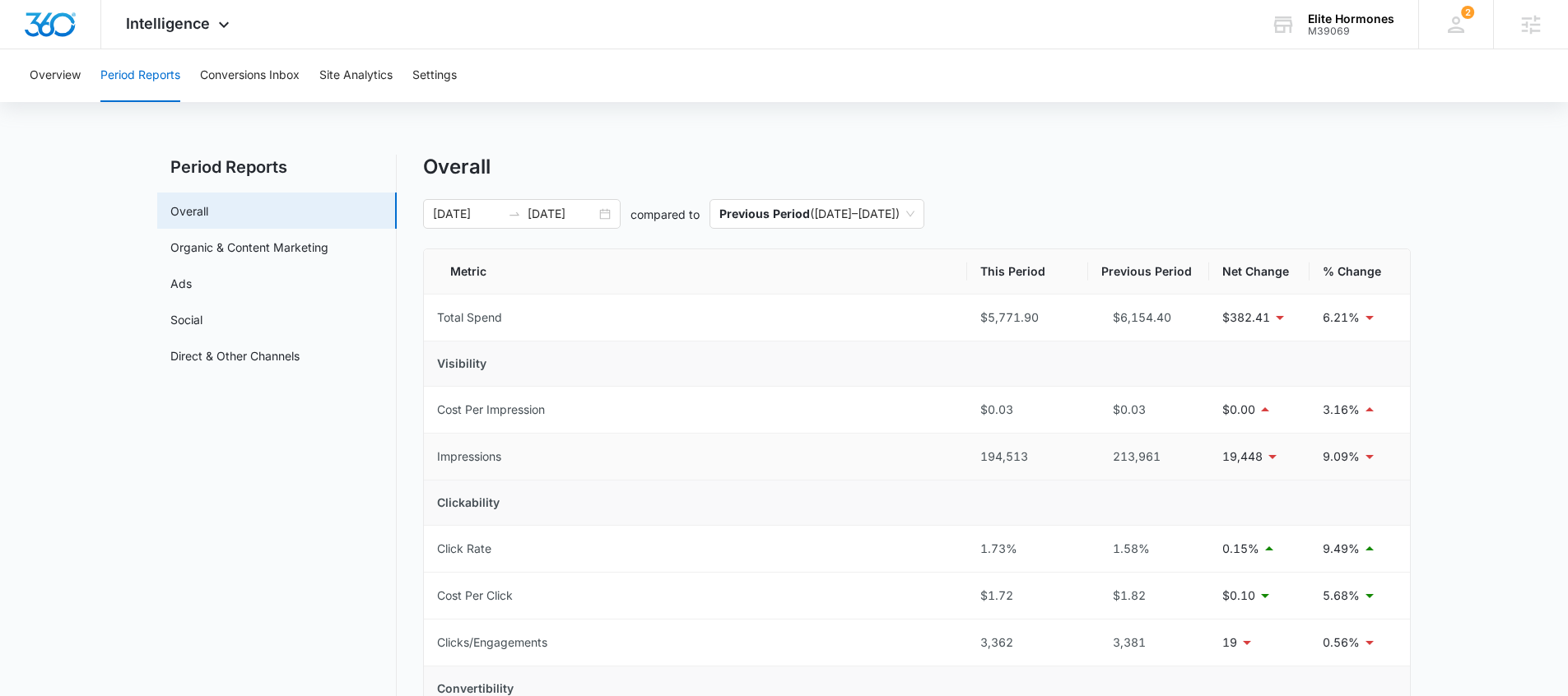
click at [1049, 474] on td "194,513" at bounding box center [1028, 457] width 121 height 47
drag, startPoint x: 957, startPoint y: 471, endPoint x: 966, endPoint y: 494, distance: 24.7
click at [943, 470] on tr "Impressions 194,513 213,961 19,448 9.09%" at bounding box center [917, 457] width 986 height 47
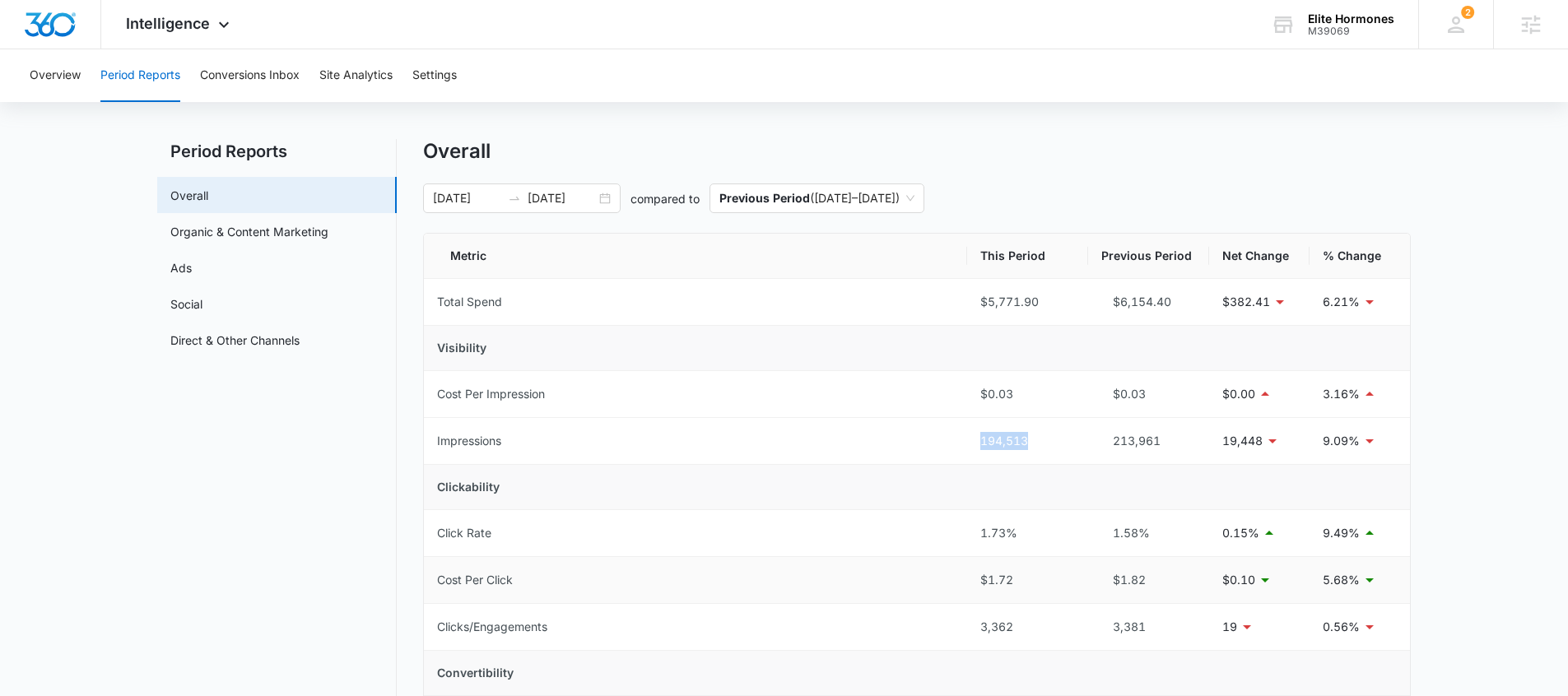
scroll to position [105, 0]
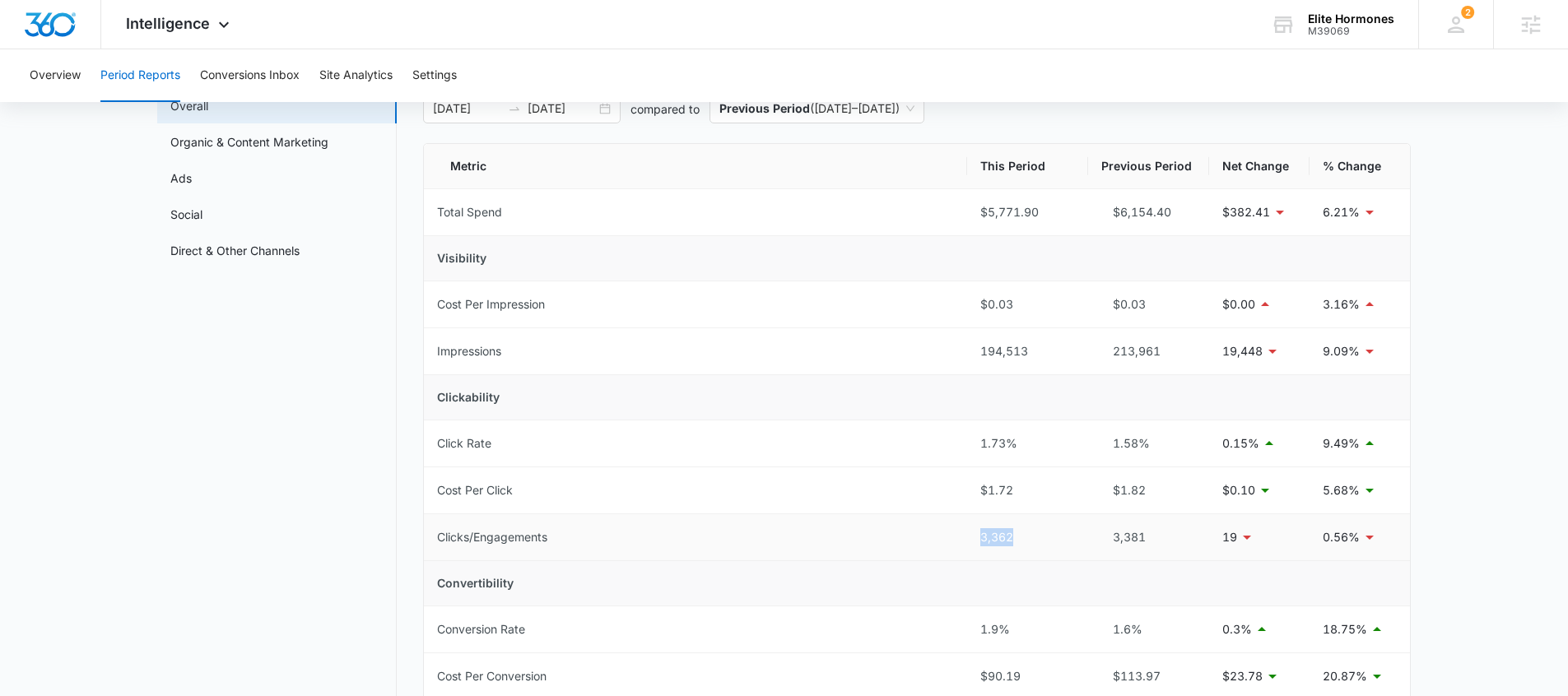
drag, startPoint x: 1020, startPoint y: 547, endPoint x: 955, endPoint y: 543, distance: 65.1
click at [955, 543] on tr "Clicks/Engagements 3,362 3,381 19 0.56%" at bounding box center [917, 537] width 986 height 47
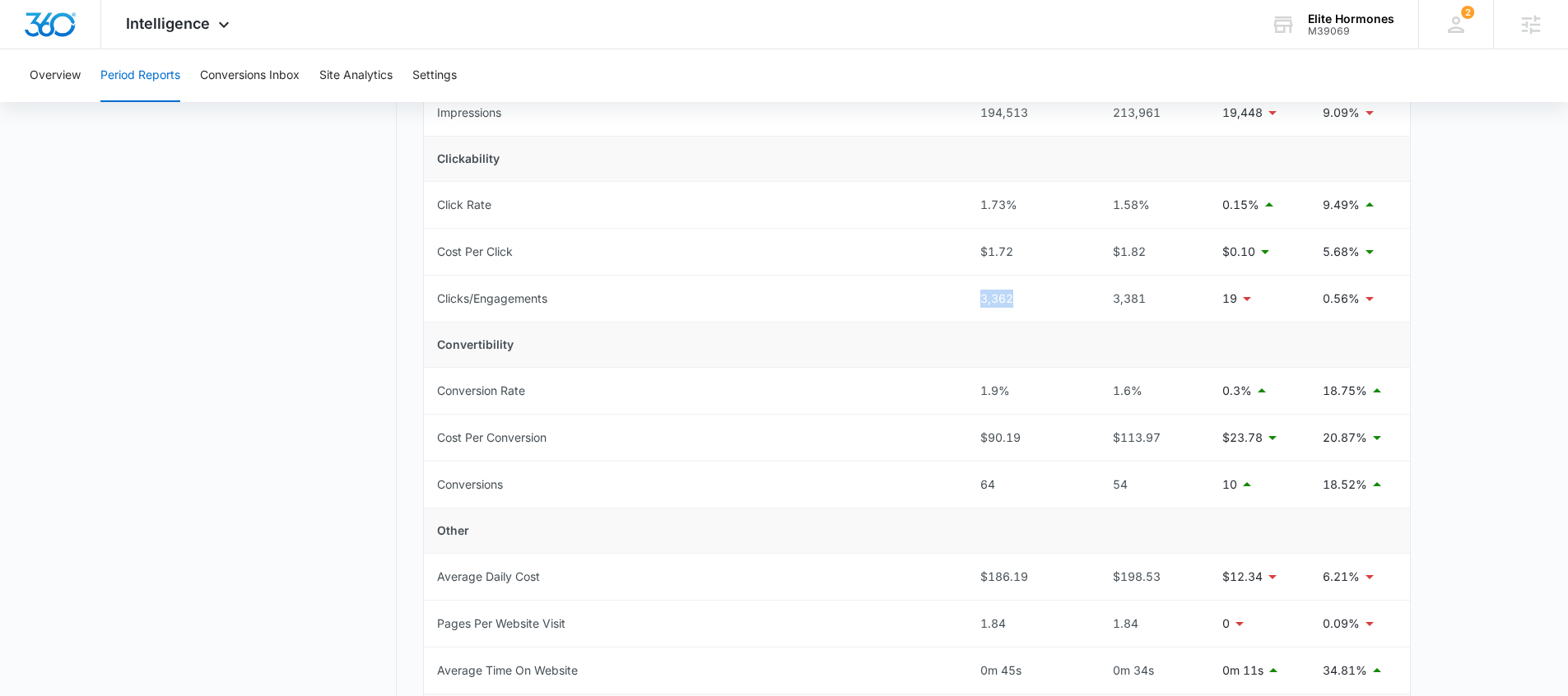
scroll to position [535, 0]
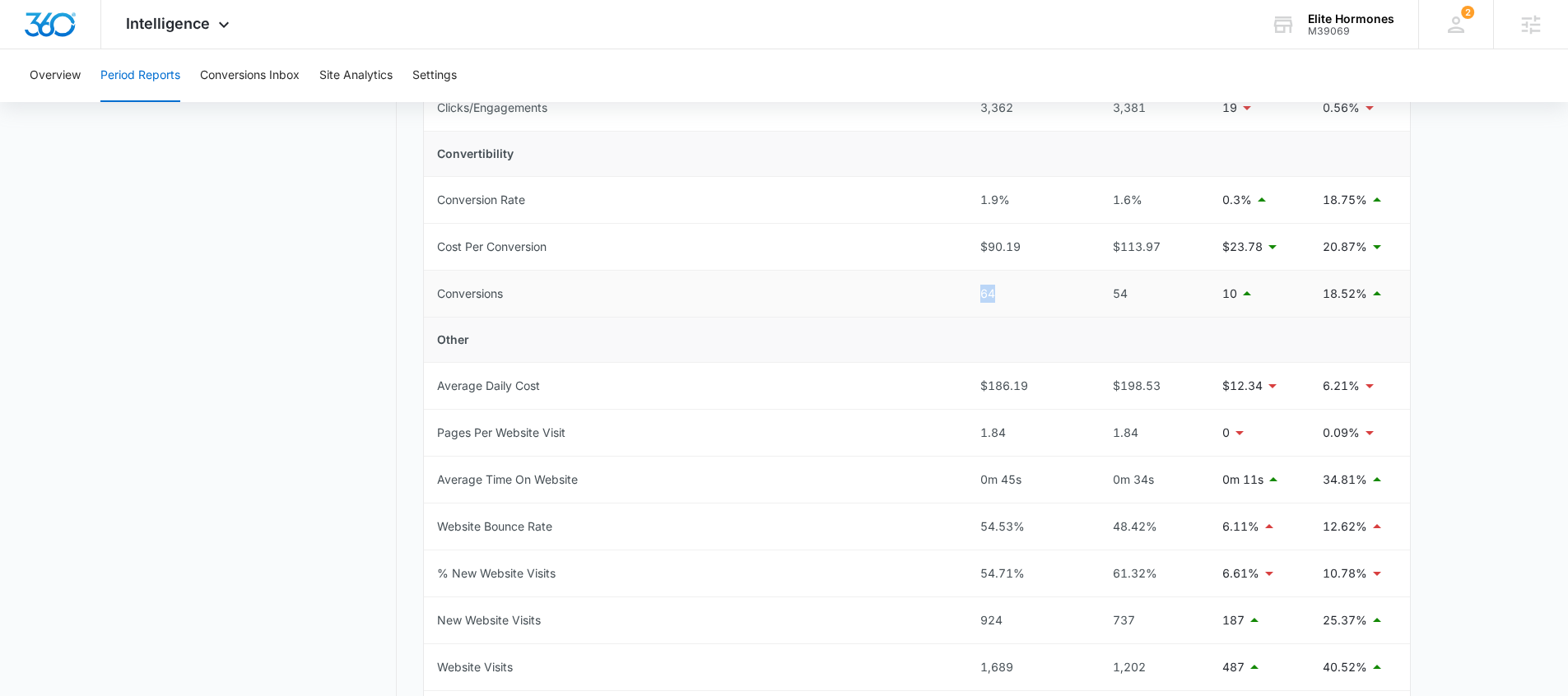
drag, startPoint x: 1022, startPoint y: 298, endPoint x: 960, endPoint y: 290, distance: 62.5
click at [960, 290] on tr "Conversions 64 54 10 18.52%" at bounding box center [917, 294] width 986 height 47
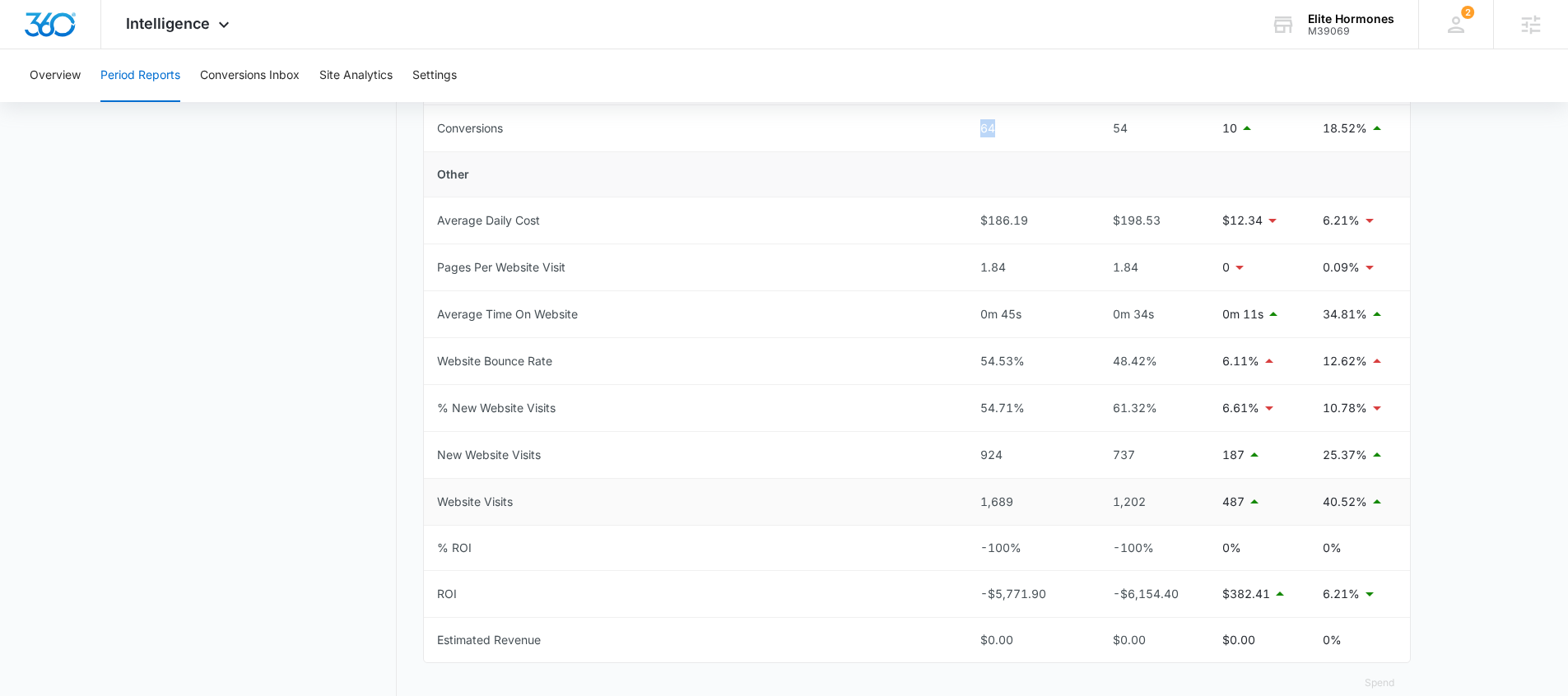
scroll to position [701, 0]
drag, startPoint x: 1035, startPoint y: 499, endPoint x: 942, endPoint y: 510, distance: 93.6
click at [954, 502] on tr "Website Visits 1,689 1,202 487 40.52%" at bounding box center [917, 501] width 986 height 47
drag, startPoint x: 1026, startPoint y: 453, endPoint x: 943, endPoint y: 454, distance: 83.0
click at [942, 453] on tr "New Website Visits 924 737 187 25.37%" at bounding box center [917, 454] width 986 height 47
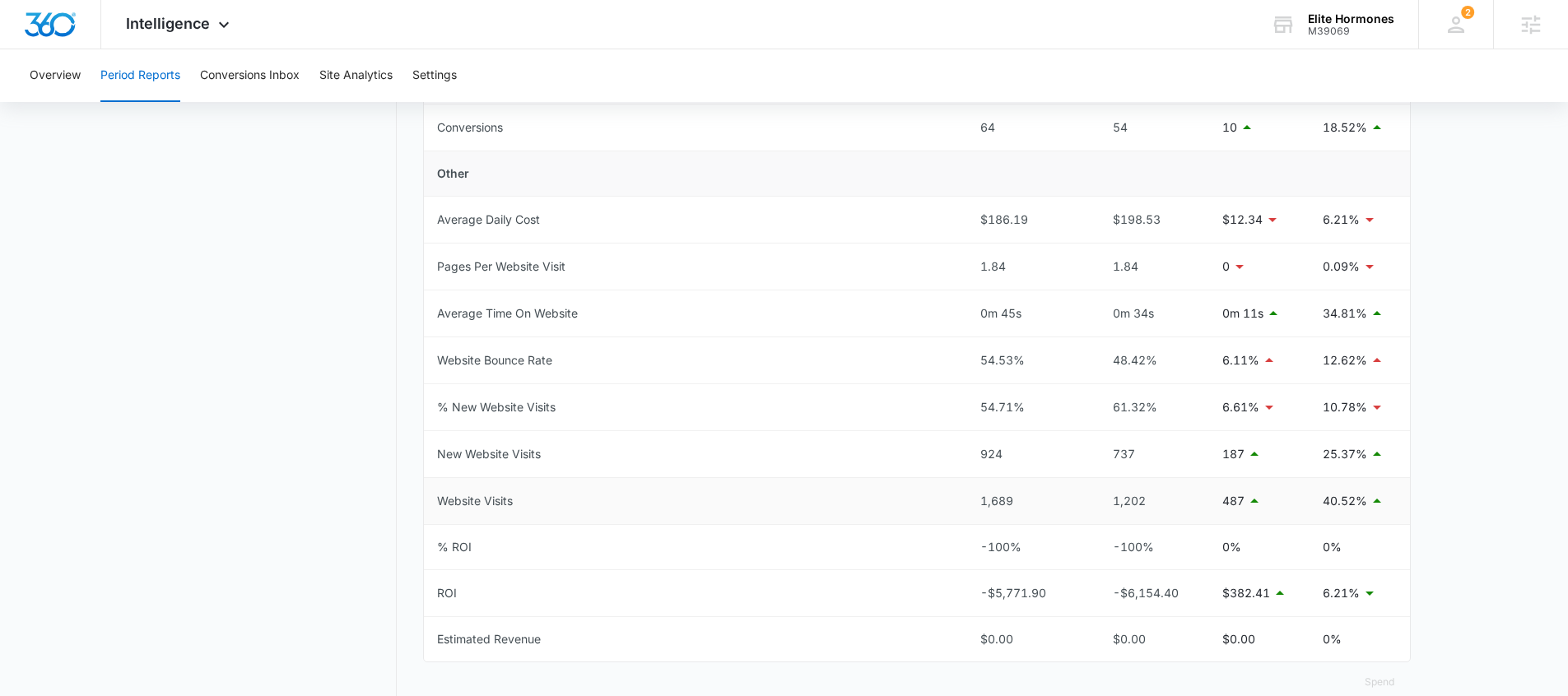
click at [1434, 463] on main "Period Reports Overall Organic & Content Marketing Ads Social Direct & Other Ch…" at bounding box center [784, 97] width 1568 height 1288
click at [1341, 32] on div "M39069" at bounding box center [1351, 31] width 86 height 11
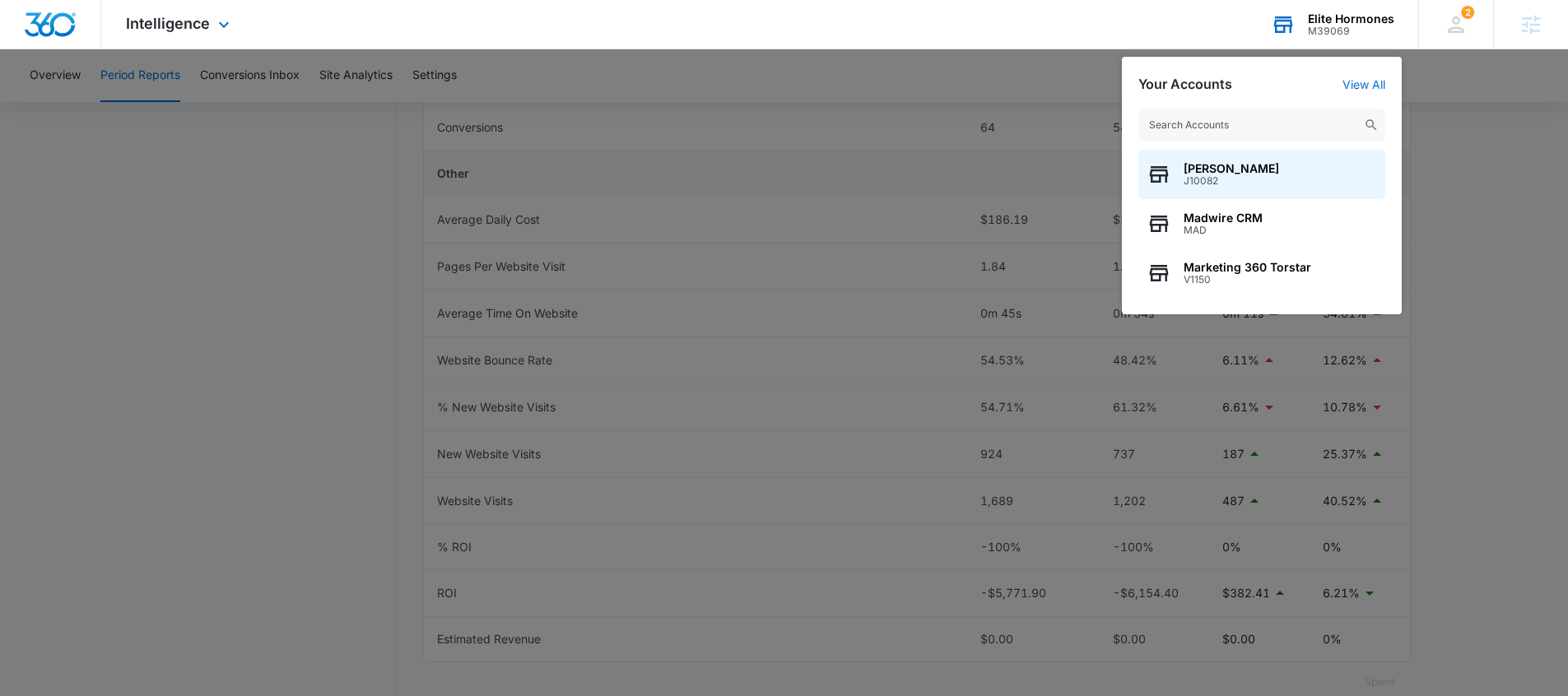
click at [1179, 131] on input "text" at bounding box center [1262, 125] width 247 height 33
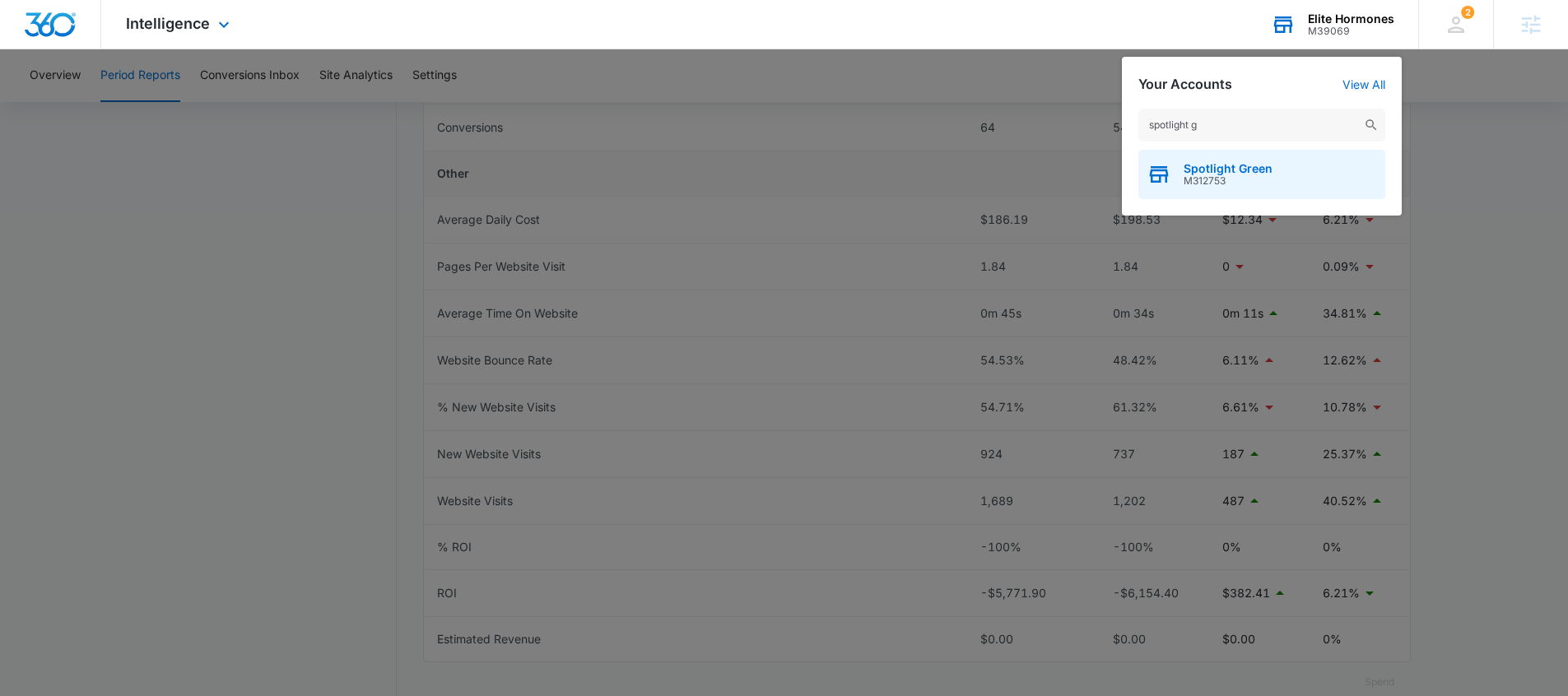
type input "spotlight g"
click at [1223, 156] on div "Spotlight Green M312753" at bounding box center [1262, 174] width 247 height 50
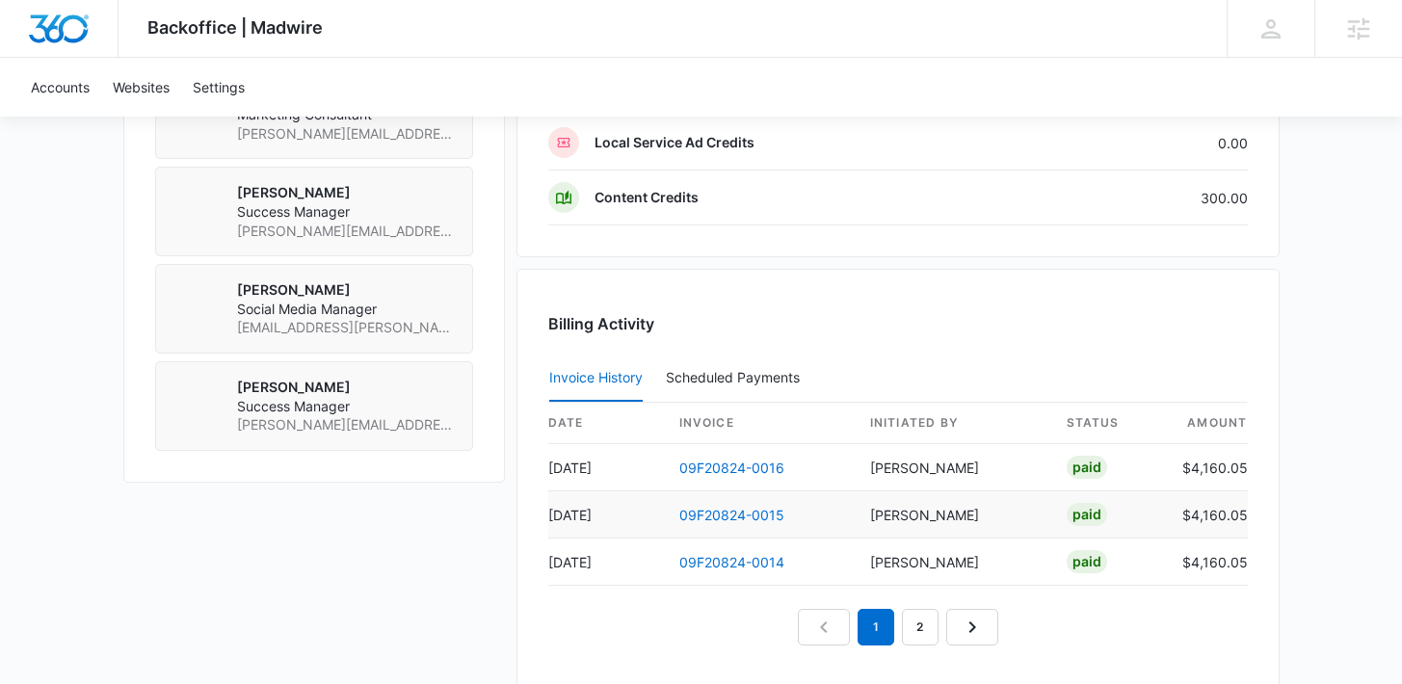
scroll to position [1542, 0]
